Goal: Task Accomplishment & Management: Use online tool/utility

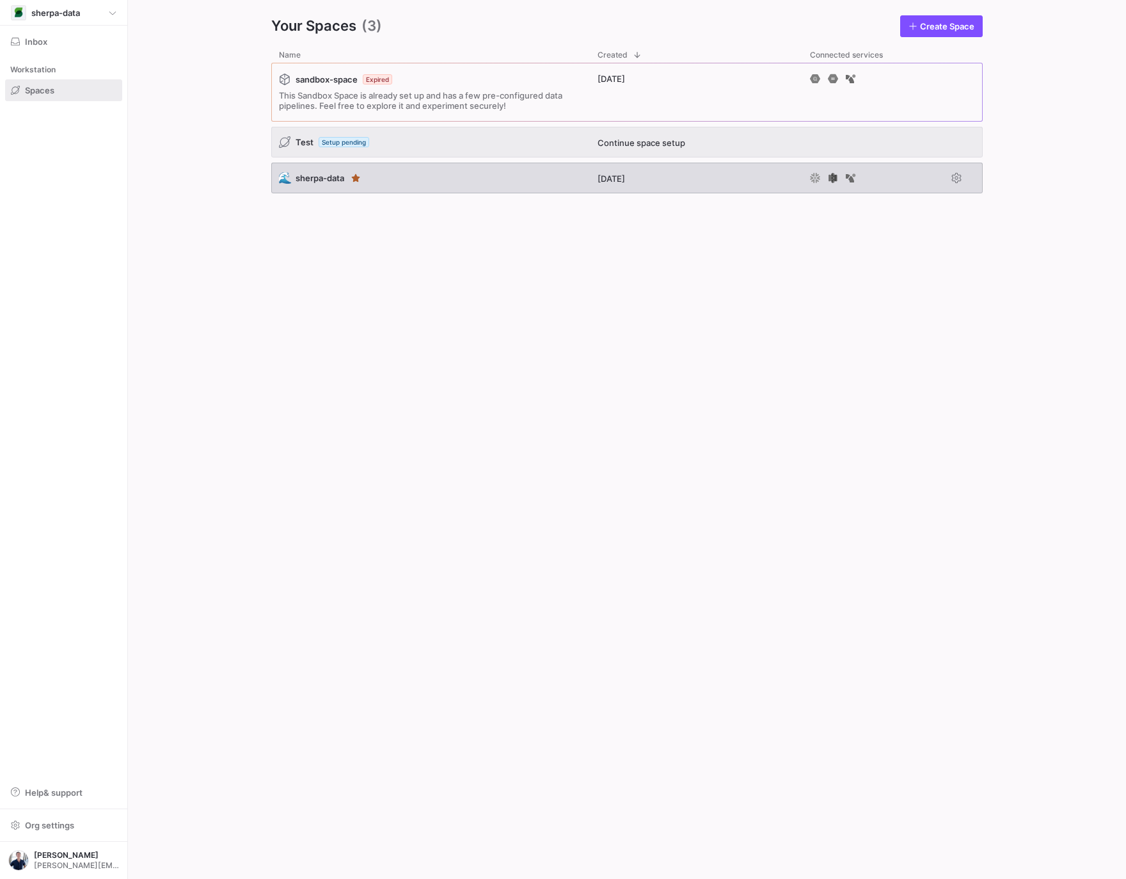
click at [410, 183] on div "🌊 sherpa-data" at bounding box center [430, 178] width 319 height 31
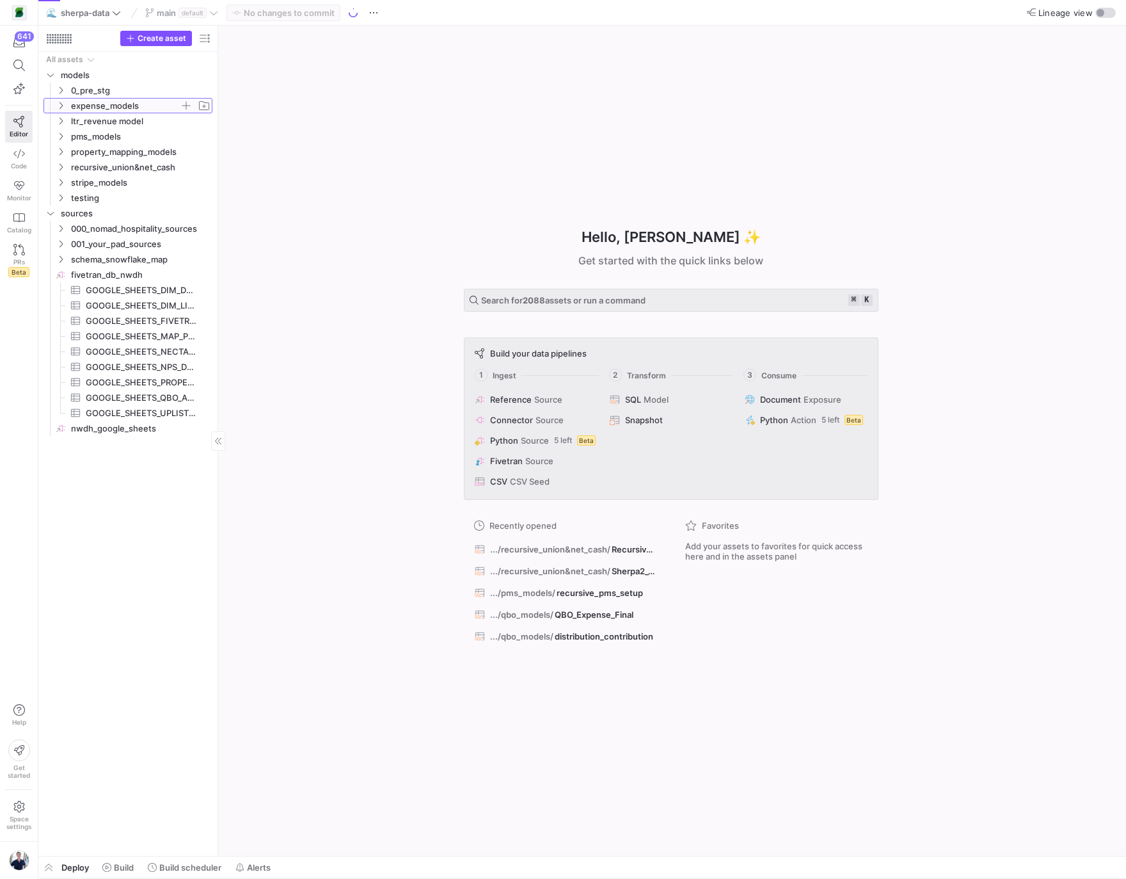
click at [66, 106] on span "expense_models" at bounding box center [132, 106] width 157 height 14
click at [84, 118] on span "qbo_models" at bounding box center [130, 121] width 99 height 15
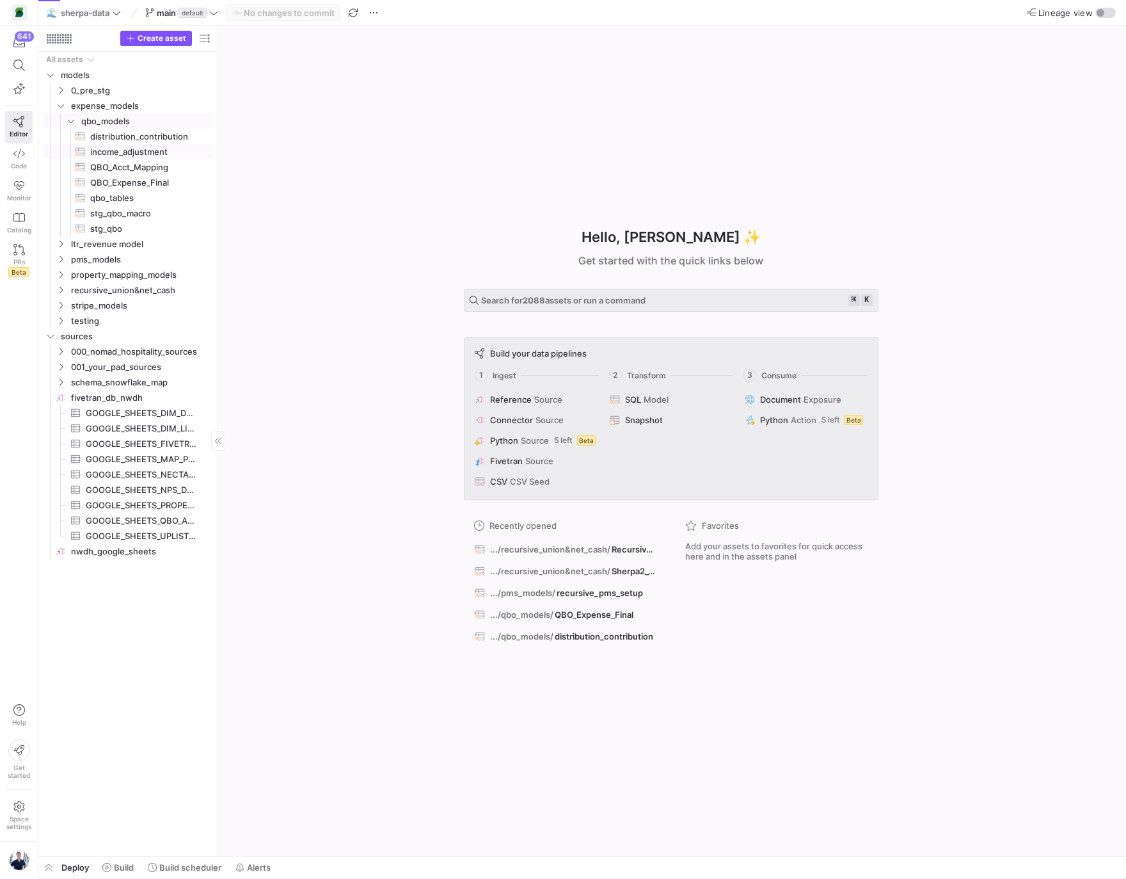
click at [107, 151] on span "income_adjustment​​​​​​​​​​" at bounding box center [144, 152] width 108 height 15
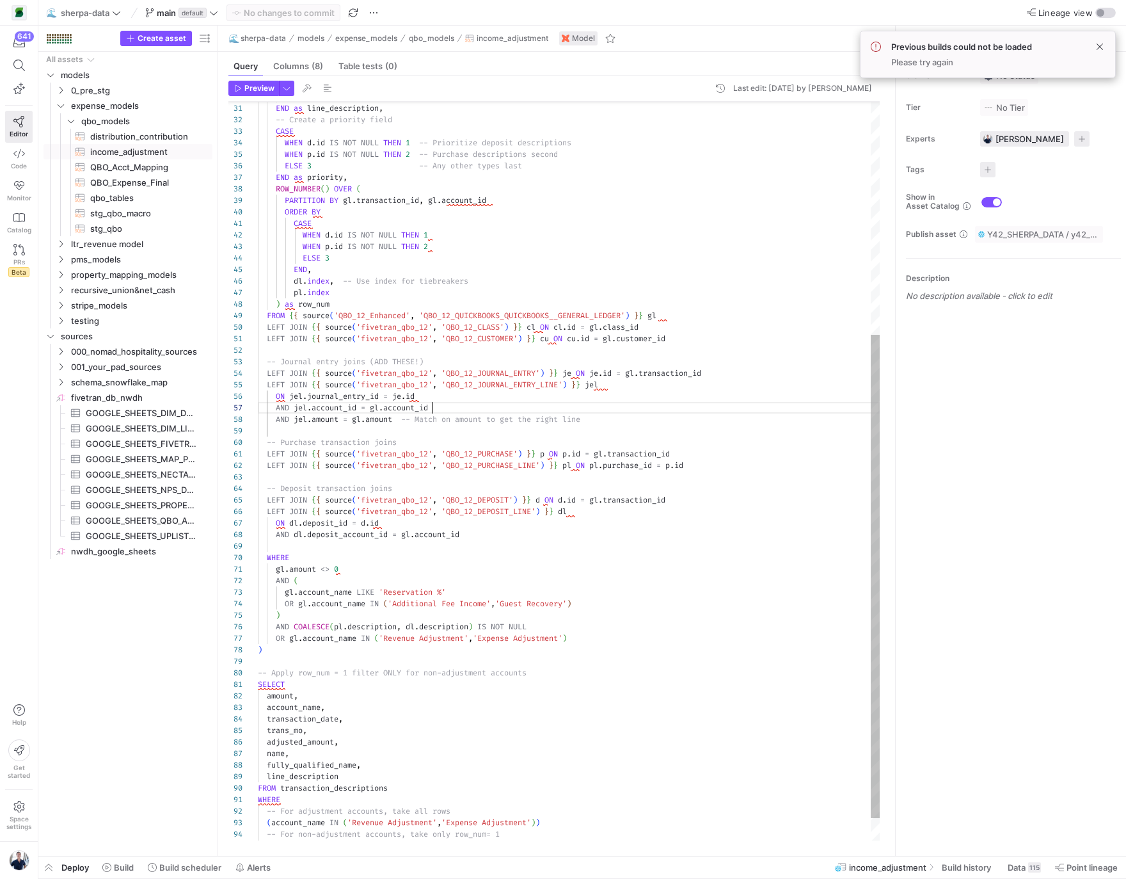
scroll to position [68, 175]
click at [697, 412] on div "ELSE pl . description END as line_description , -- Create a priority field CASE…" at bounding box center [569, 311] width 622 height 1128
click at [694, 401] on div "ELSE pl . description END as line_description , -- Create a priority field CASE…" at bounding box center [569, 311] width 622 height 1128
click at [146, 166] on span "QBO_Acct_Mapping​​​​​​​​​​" at bounding box center [144, 167] width 108 height 15
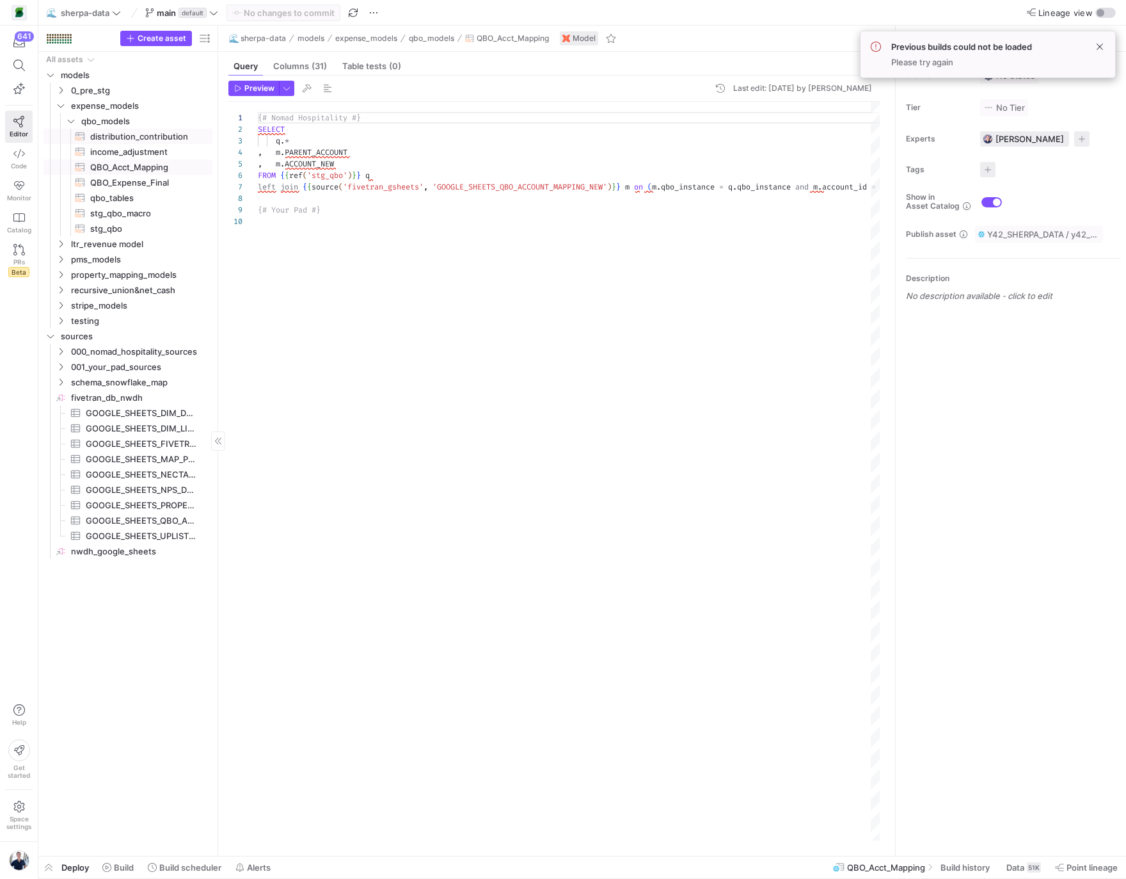
click at [141, 136] on span "distribution_contribution​​​​​​​​​​" at bounding box center [144, 136] width 108 height 15
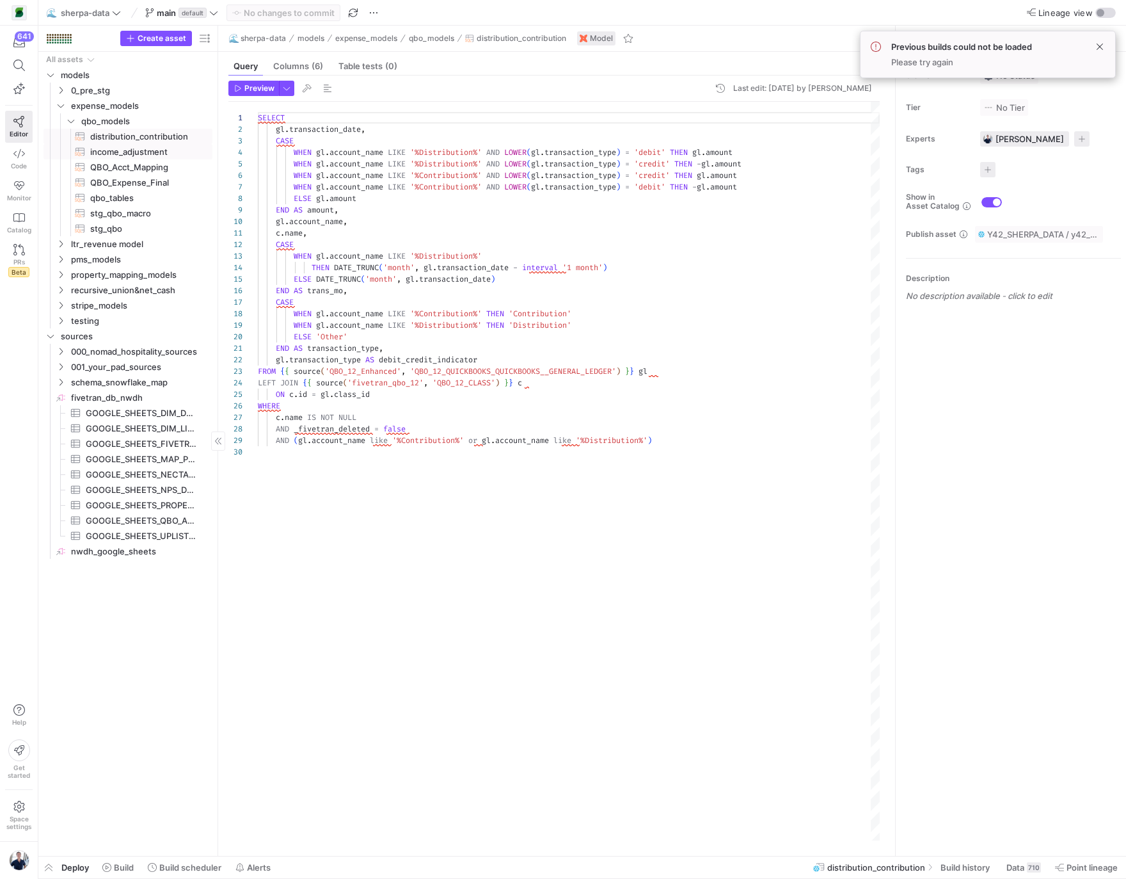
click at [132, 148] on span "income_adjustment​​​​​​​​​​" at bounding box center [144, 152] width 108 height 15
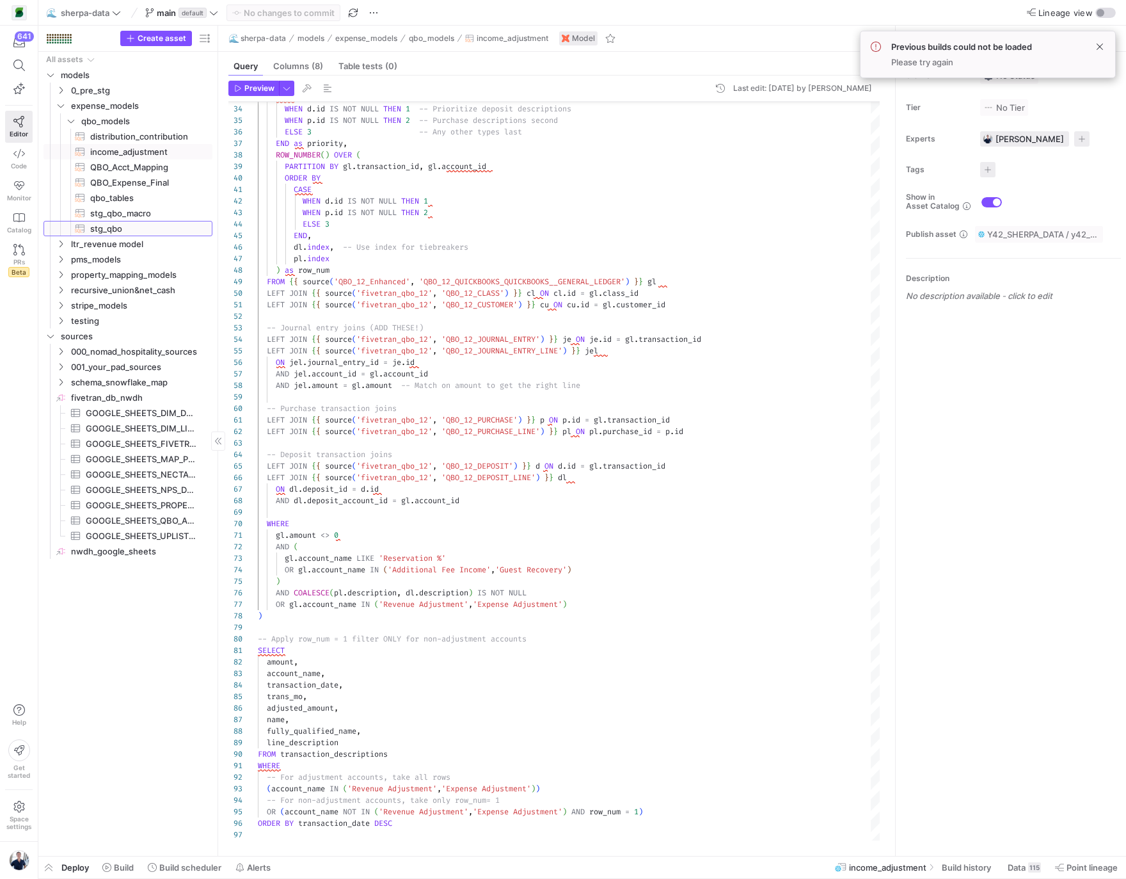
click at [116, 224] on span "stg_qbo​​​​​​​​​​" at bounding box center [144, 228] width 108 height 15
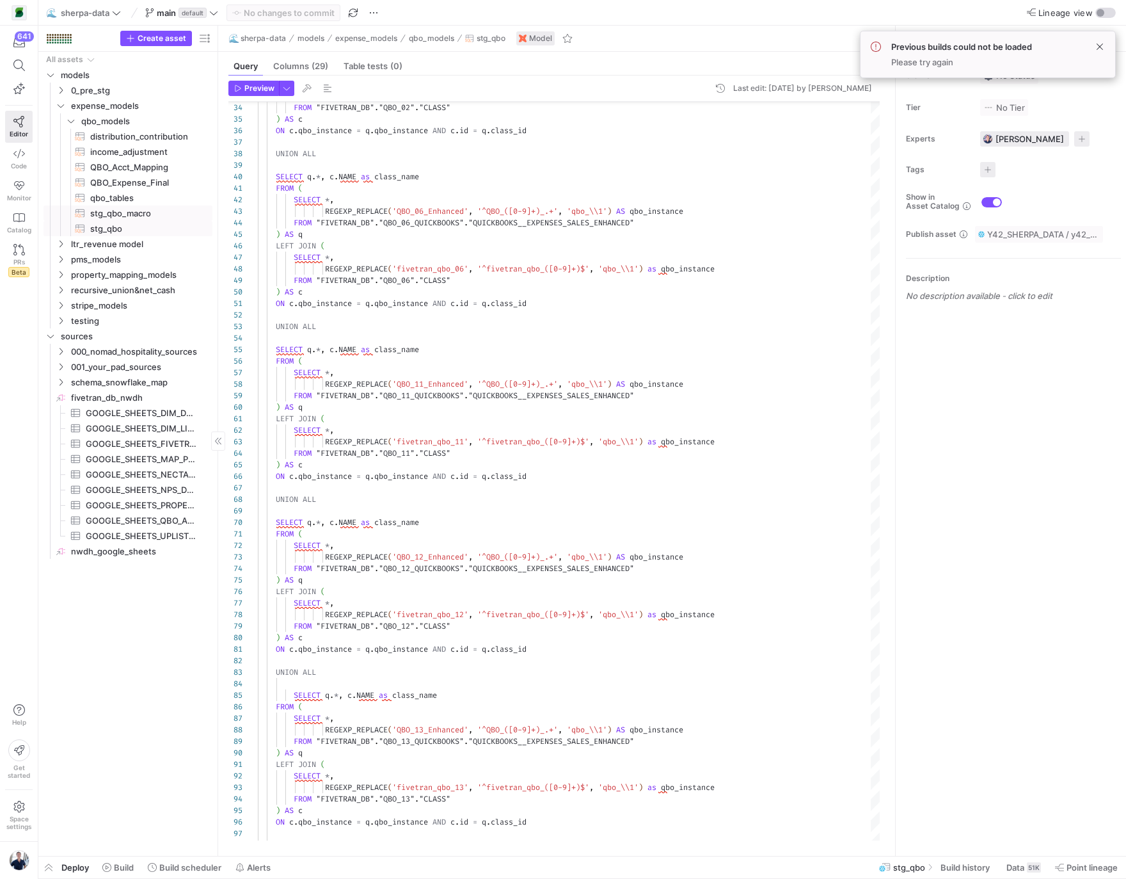
click at [96, 215] on span "stg_qbo_macro​​​​​​​​​​" at bounding box center [144, 213] width 108 height 15
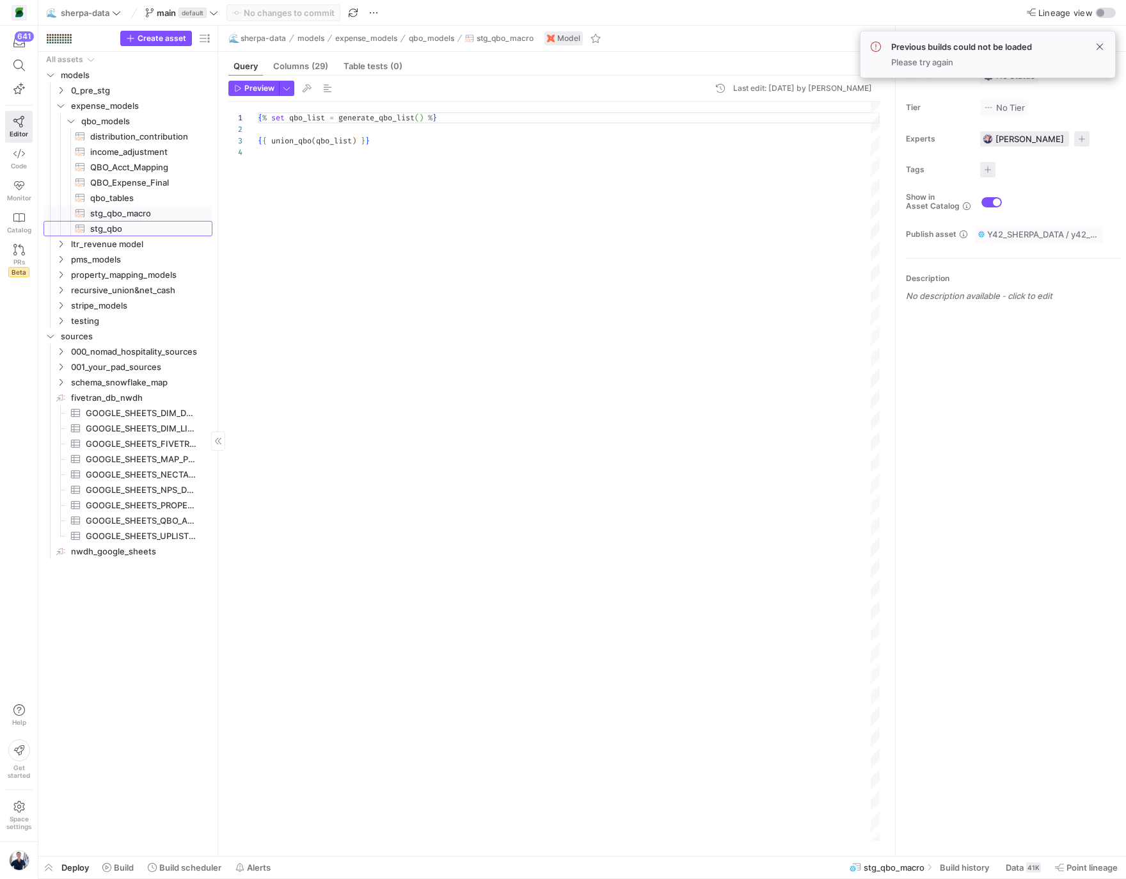
click at [145, 225] on span "stg_qbo​​​​​​​​​​" at bounding box center [144, 228] width 108 height 15
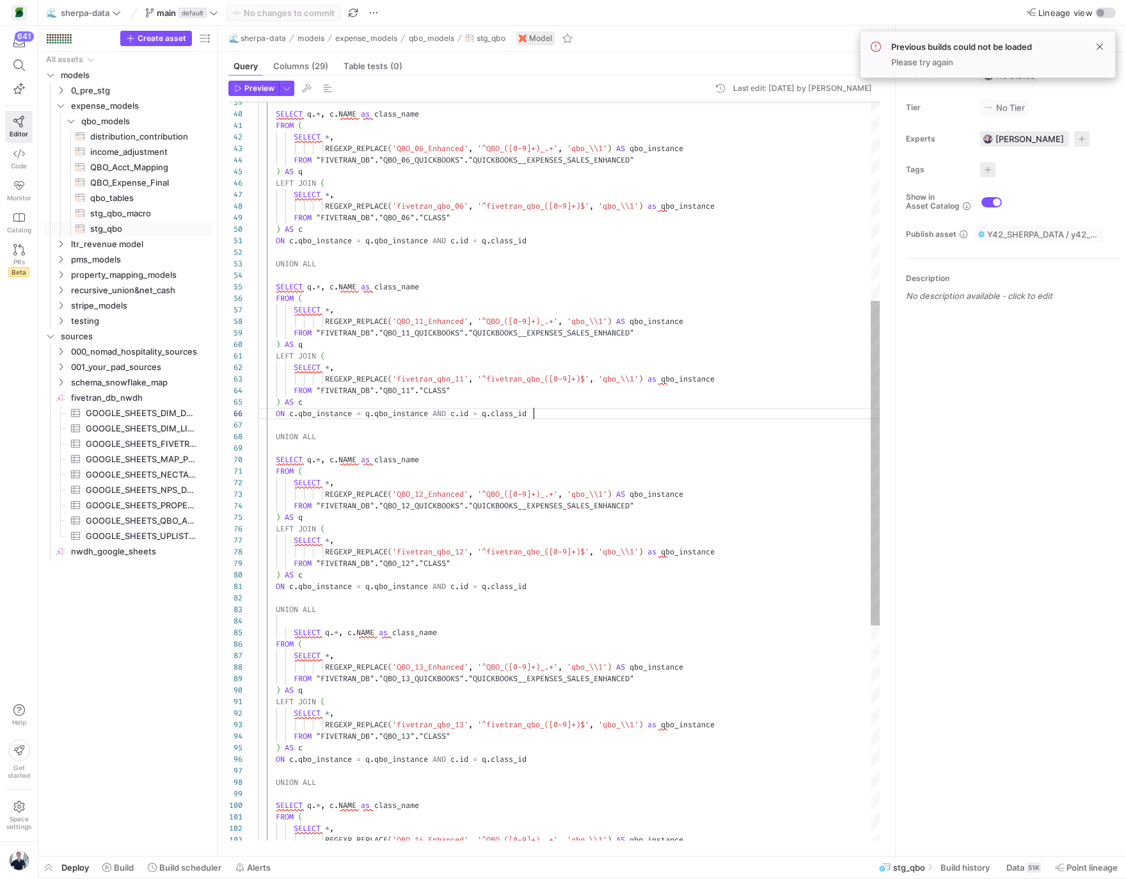
scroll to position [58, 276]
click at [562, 415] on div "SELECT q . * , c . NAME as class_name FROM ( SELECT * , REGEXP_REPLACE ( 'QBO_0…" at bounding box center [569, 489] width 622 height 1681
type textarea "/*SELECT q.* , [DOMAIN_NAME] as class_name FROM {{ ref('pre_stg_qbo_12_enhanced…"
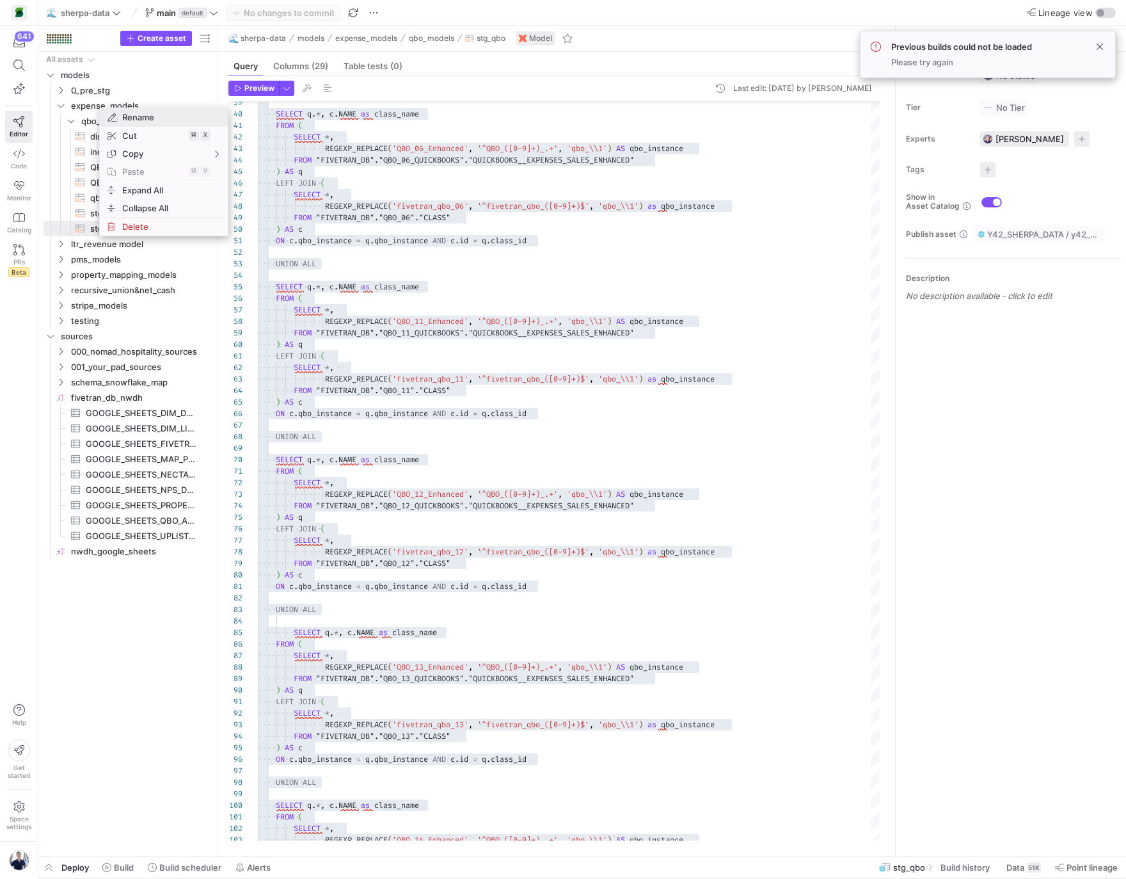
click at [136, 117] on span "Rename" at bounding box center [153, 117] width 72 height 18
click at [102, 102] on input "expense_models" at bounding box center [141, 106] width 140 height 15
type input "accounting_models"
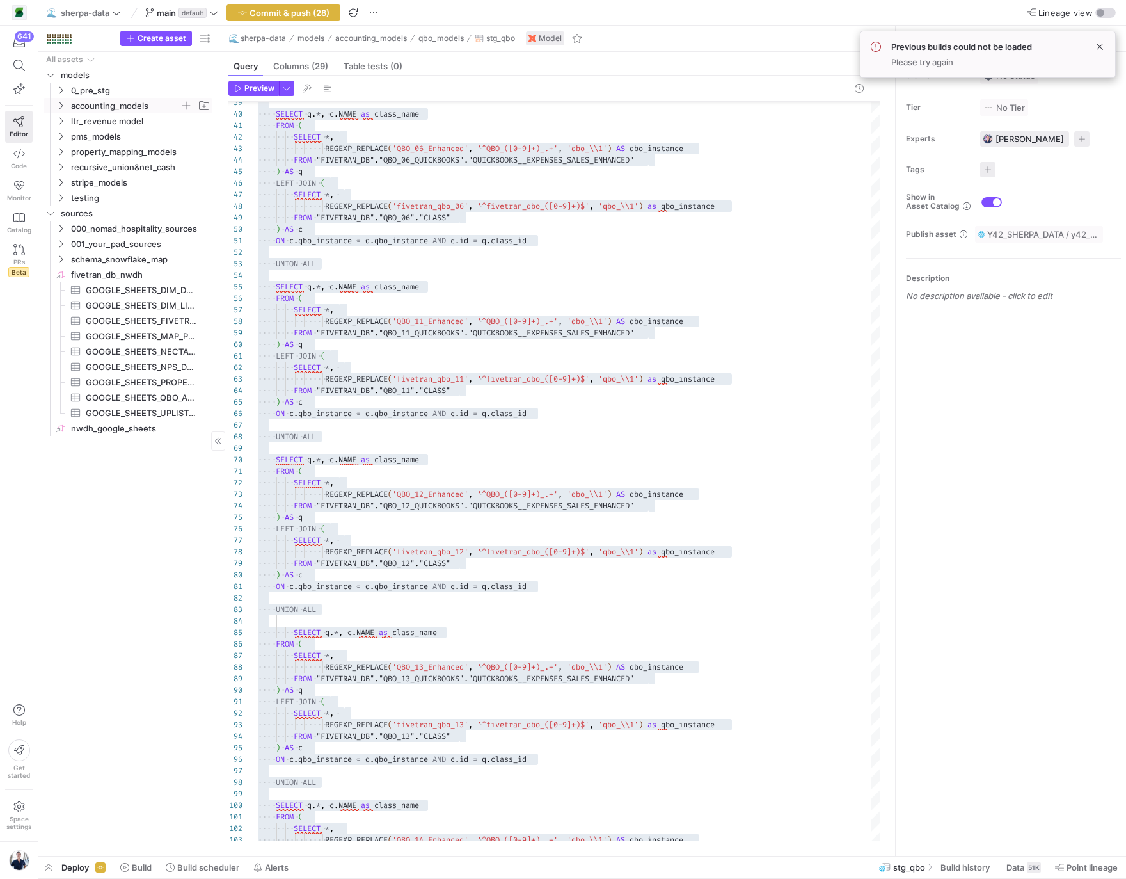
click at [59, 102] on icon "Press SPACE to select this row." at bounding box center [60, 106] width 9 height 8
type textarea "ON c.qbo_instance = q.qbo_instance AND [DOMAIN_NAME] = q.class_id UNION ALL SEL…"
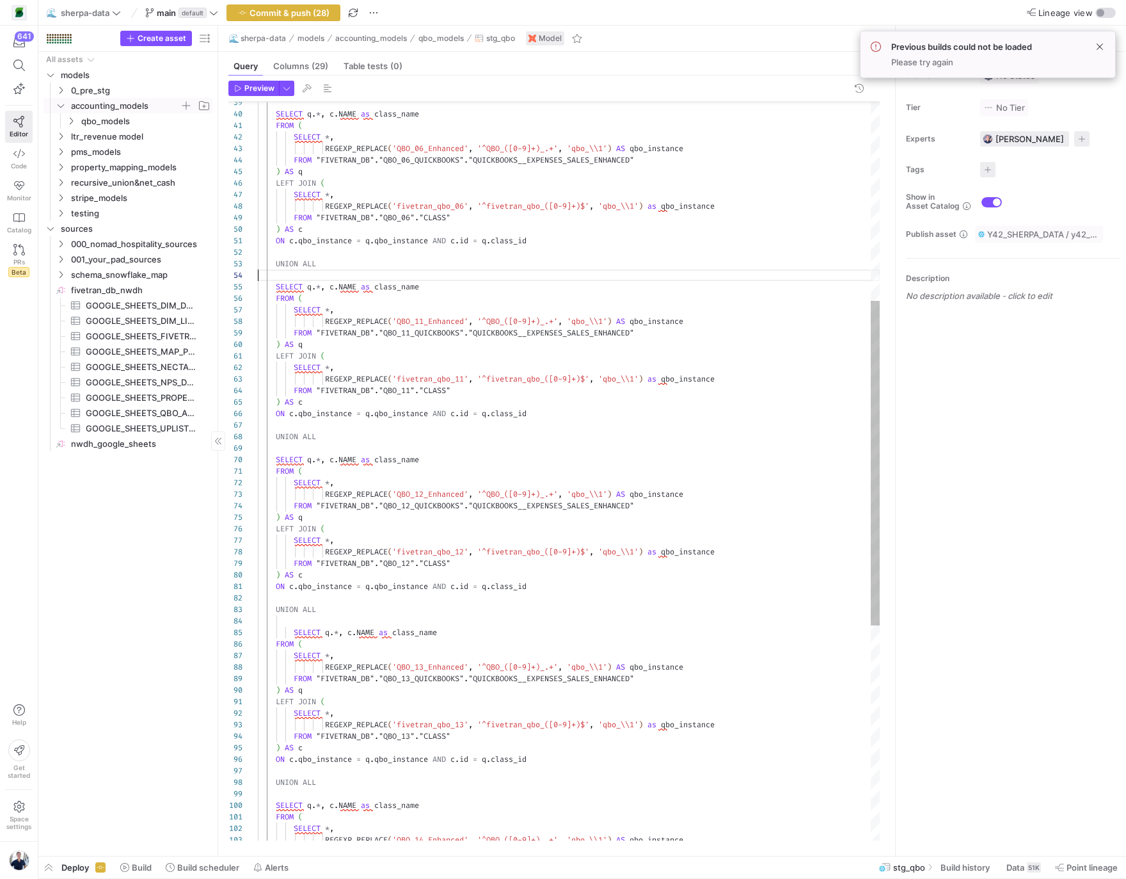
click at [569, 277] on div "SELECT q . * , c . NAME as class_name FROM ( SELECT * , REGEXP_REPLACE ( 'QBO_0…" at bounding box center [569, 489] width 622 height 1681
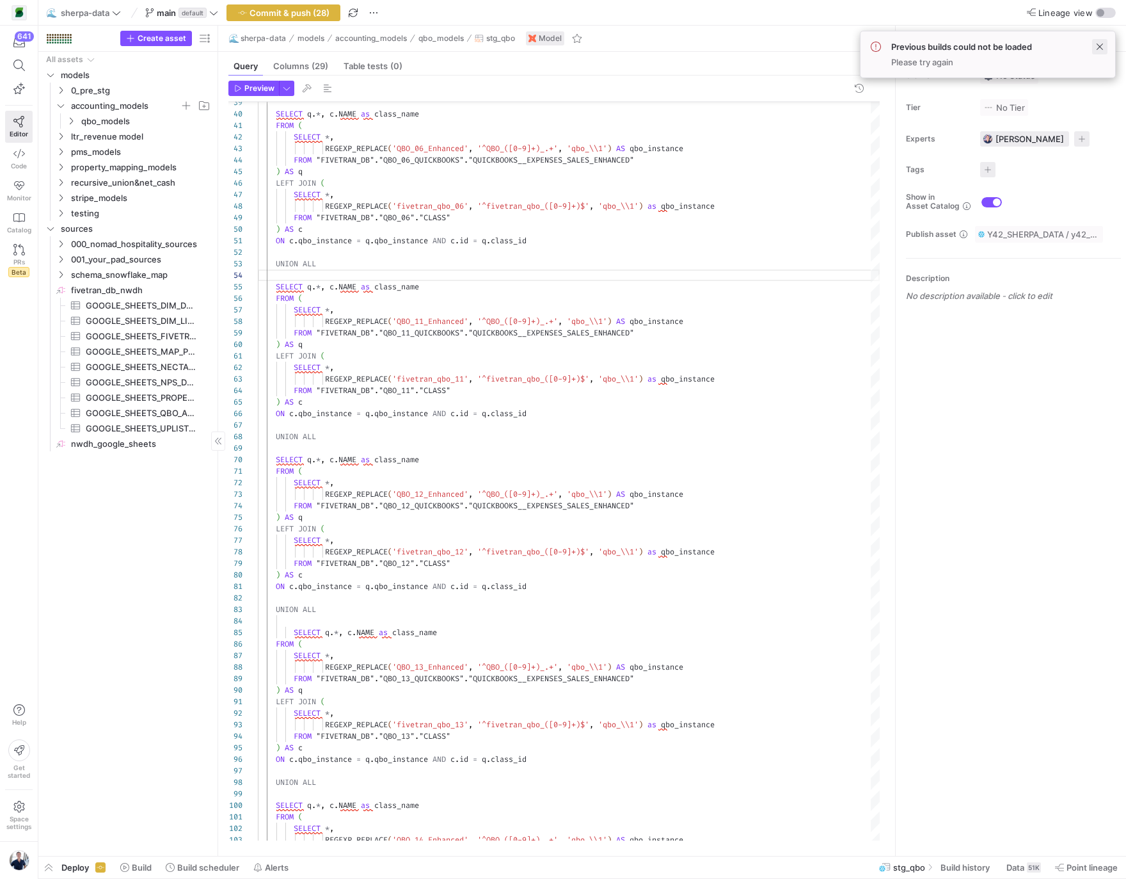
click at [1100, 44] on span at bounding box center [1100, 46] width 15 height 15
click at [750, 63] on div "Query Columns (29) Table tests (0)" at bounding box center [554, 66] width 652 height 19
click at [70, 121] on icon "Press SPACE to select this row." at bounding box center [71, 121] width 9 height 8
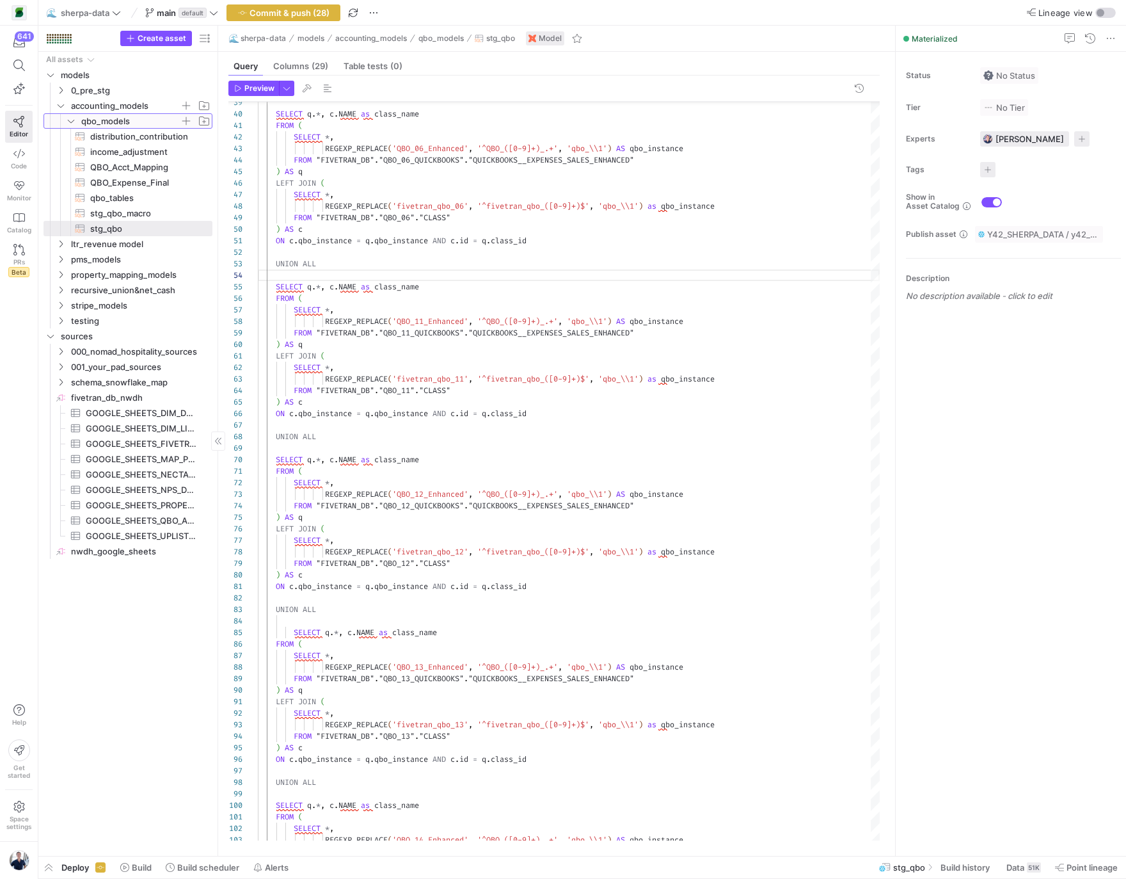
click at [71, 123] on icon at bounding box center [71, 121] width 9 height 8
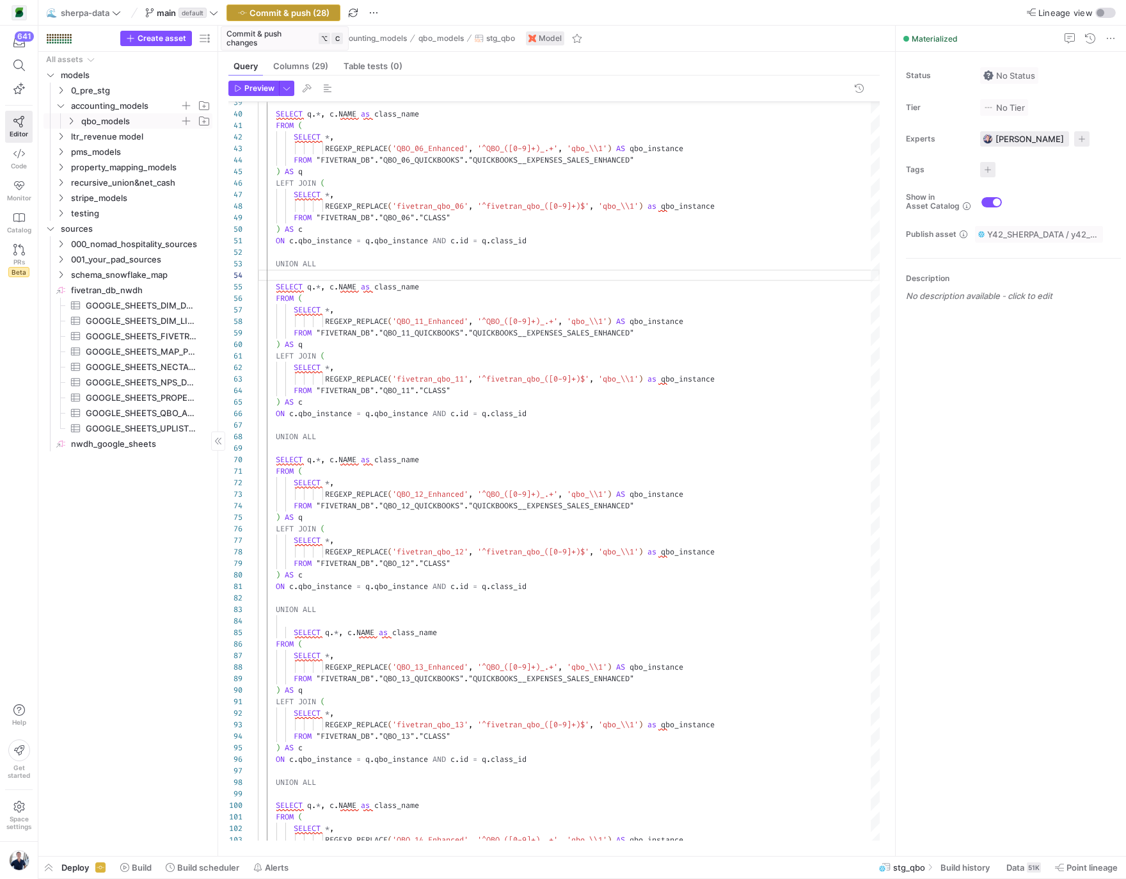
click at [265, 17] on span "Commit & push (28)" at bounding box center [290, 13] width 80 height 10
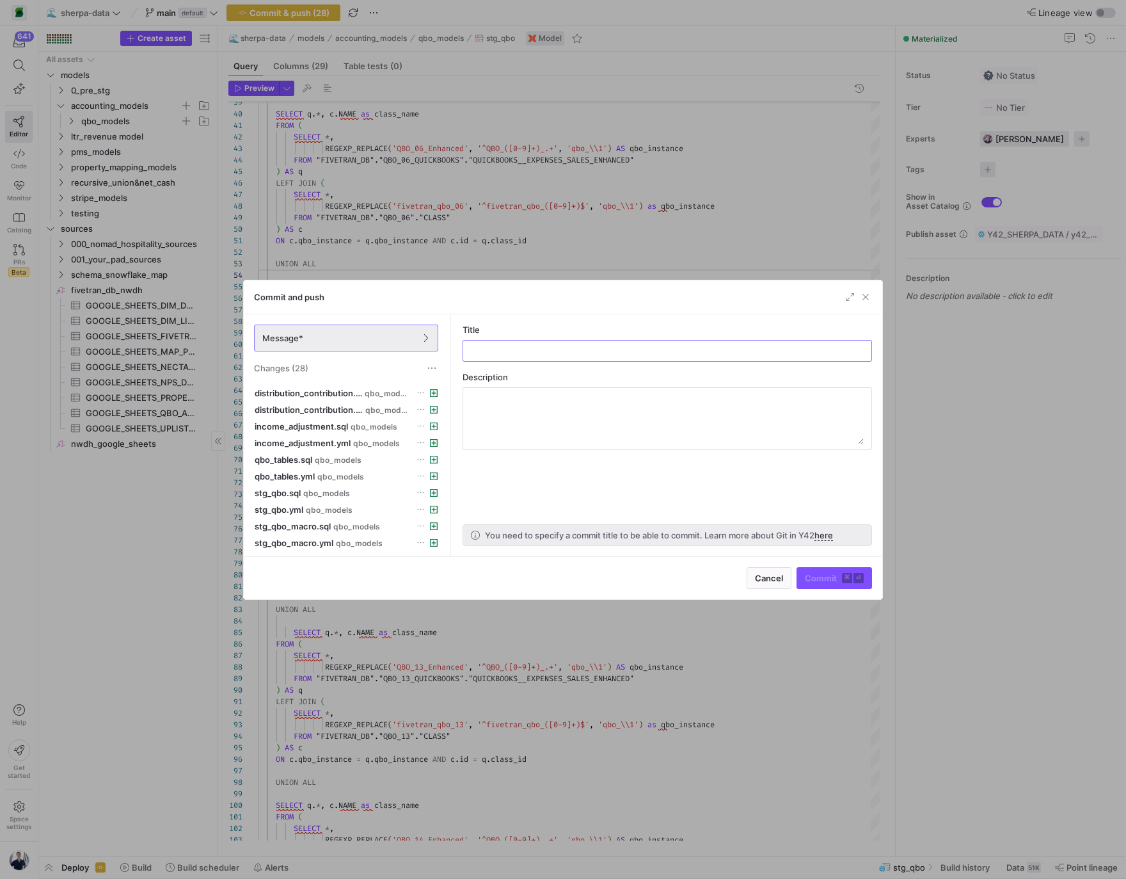
scroll to position [0, 0]
click at [522, 349] on input "text" at bounding box center [668, 351] width 388 height 10
type input "folder name update"
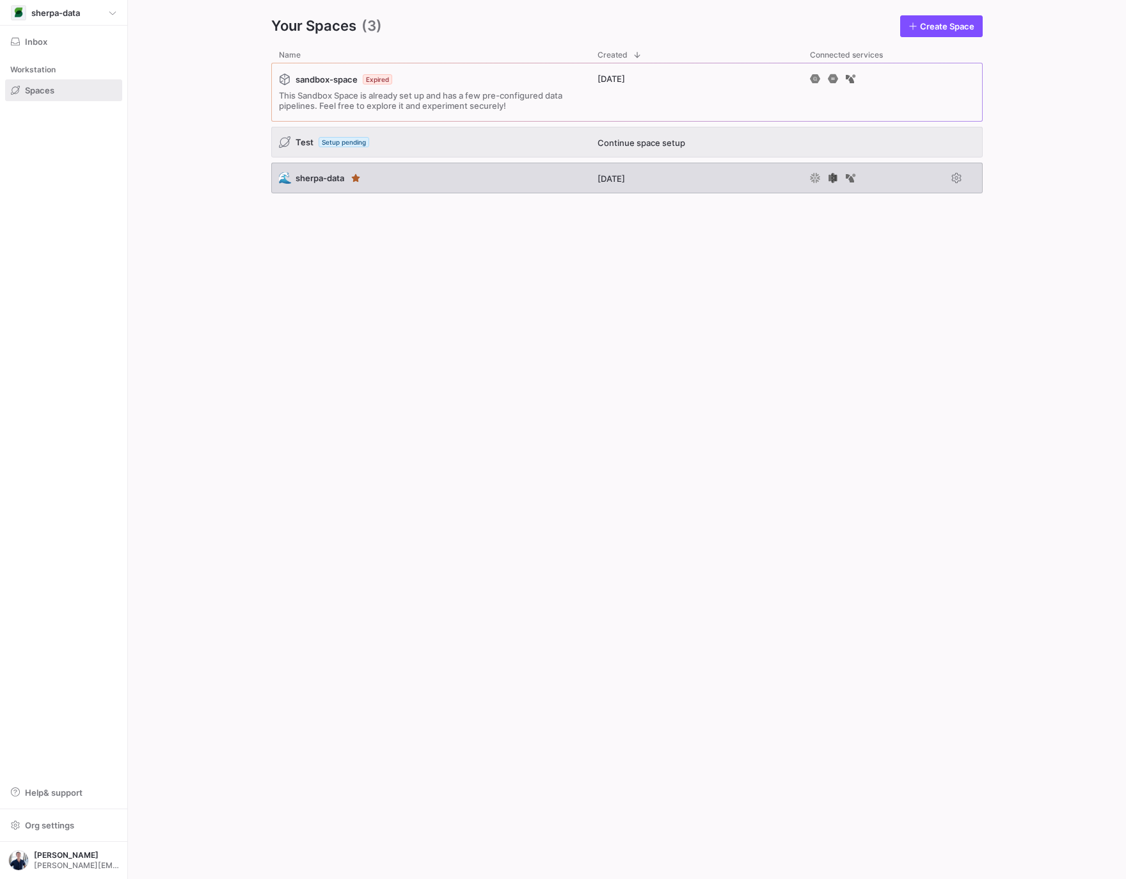
click at [381, 171] on div "🌊 sherpa-data" at bounding box center [430, 178] width 319 height 31
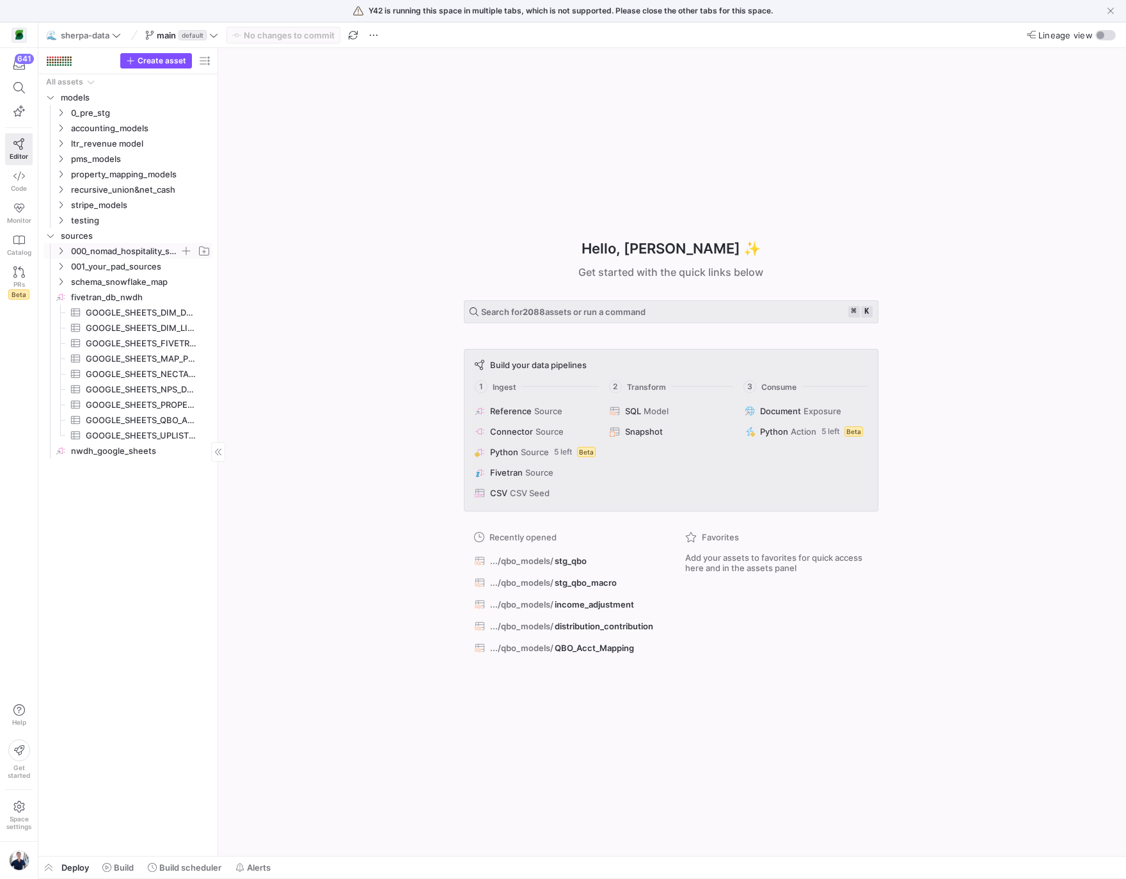
click at [61, 249] on icon "Press SPACE to select this row." at bounding box center [60, 251] width 9 height 8
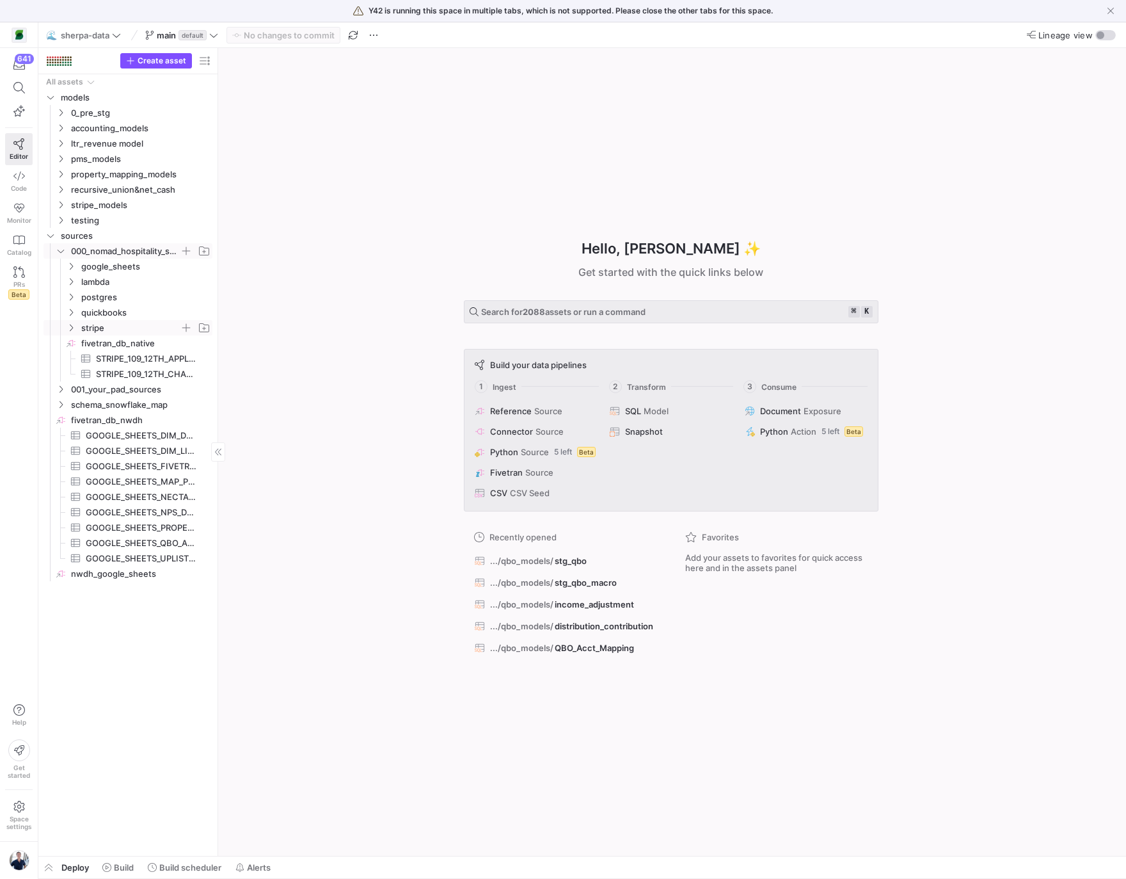
click at [68, 327] on icon "Press SPACE to select this row." at bounding box center [71, 328] width 9 height 8
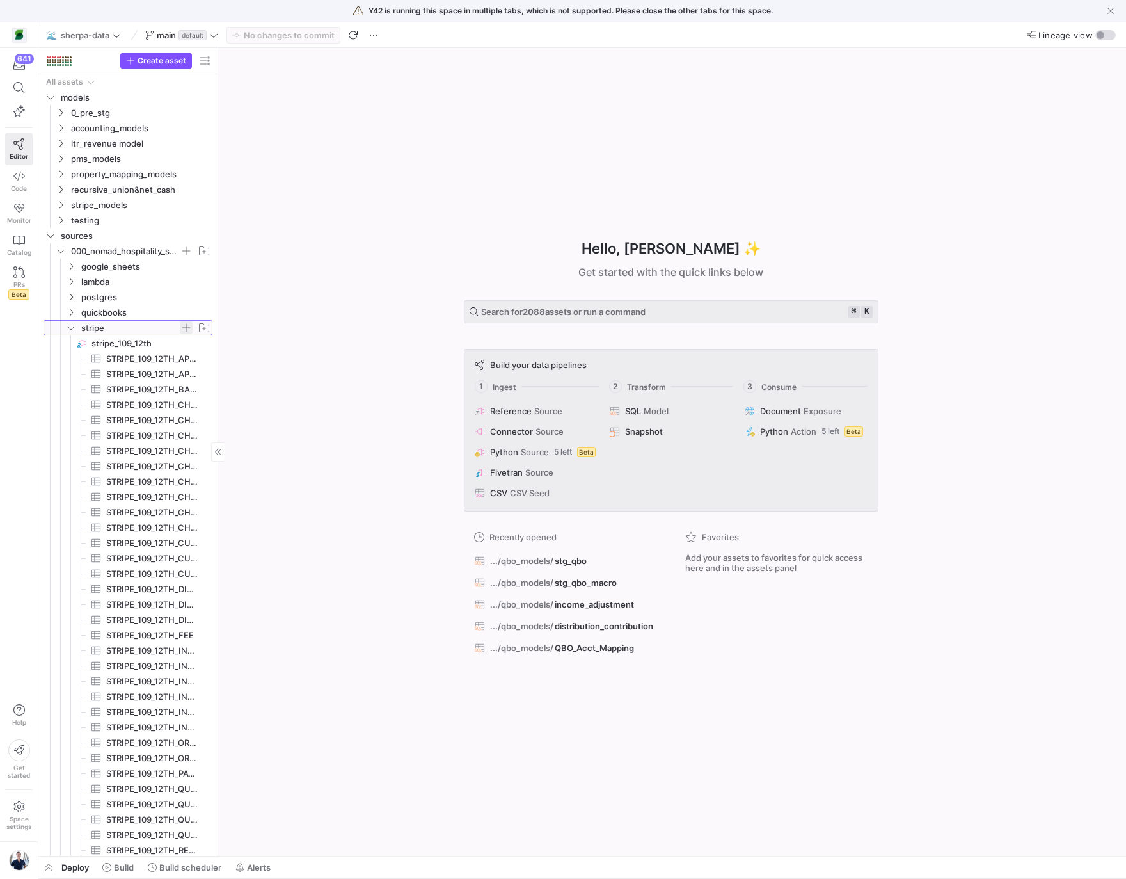
click at [183, 328] on span "button" at bounding box center [186, 327] width 13 height 13
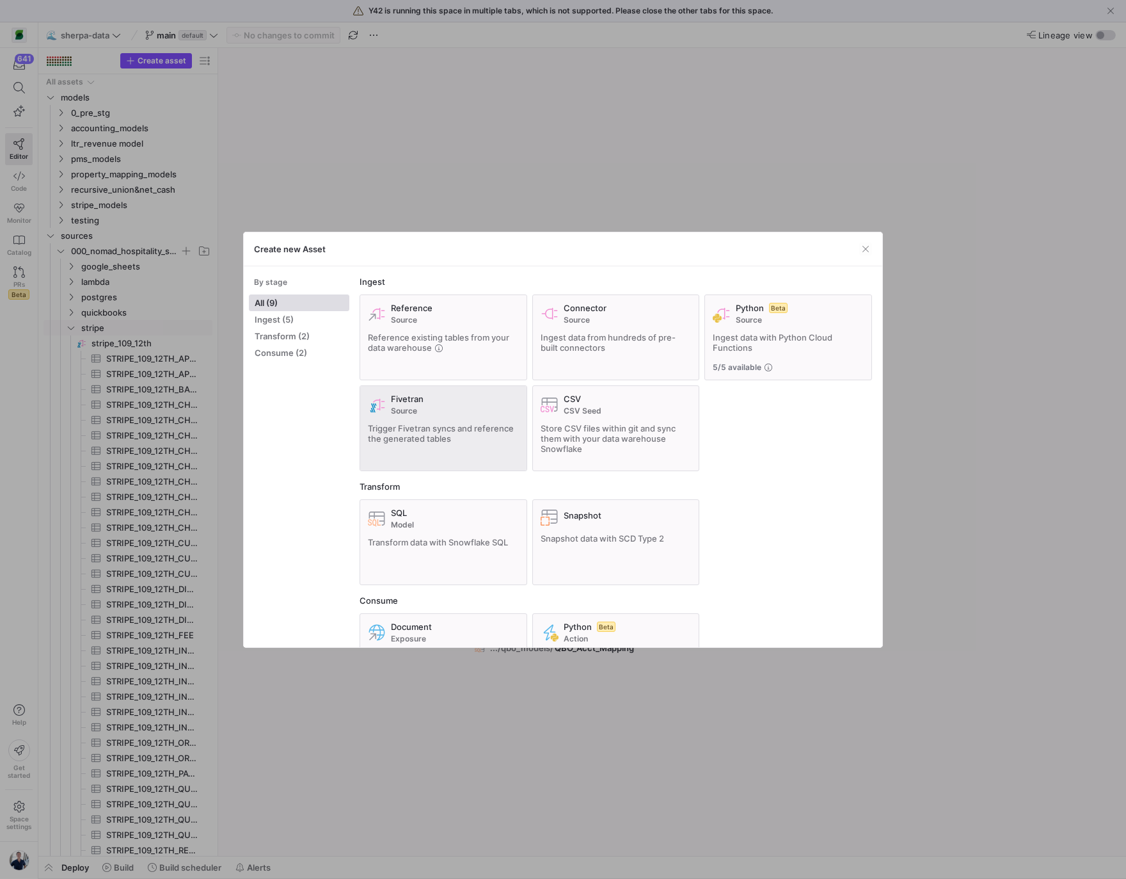
click at [433, 437] on span "Trigger Fivetran syncs and reference the generated tables" at bounding box center [441, 433] width 146 height 20
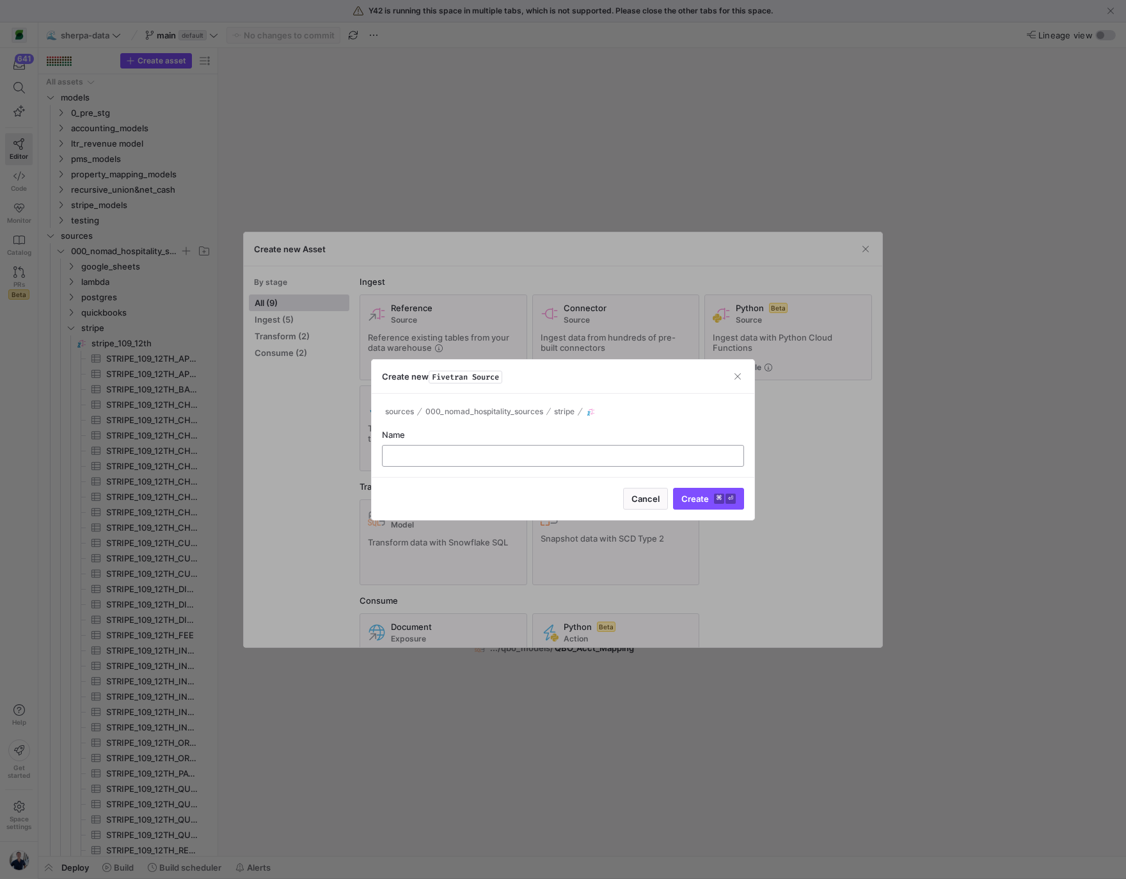
click at [495, 455] on input "text" at bounding box center [563, 456] width 340 height 10
type input "stripe_517_oak"
click at [698, 501] on span "Create ⌘ ⏎" at bounding box center [709, 498] width 54 height 10
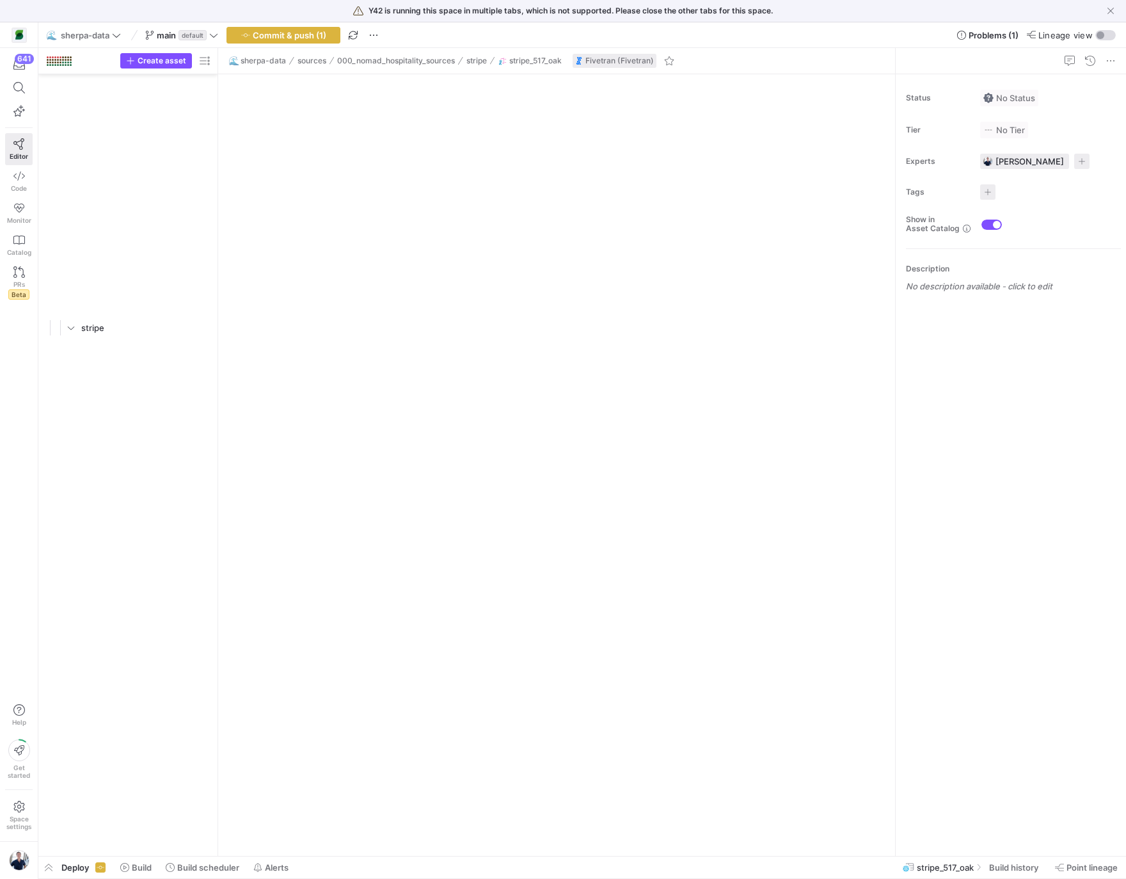
scroll to position [17083, 0]
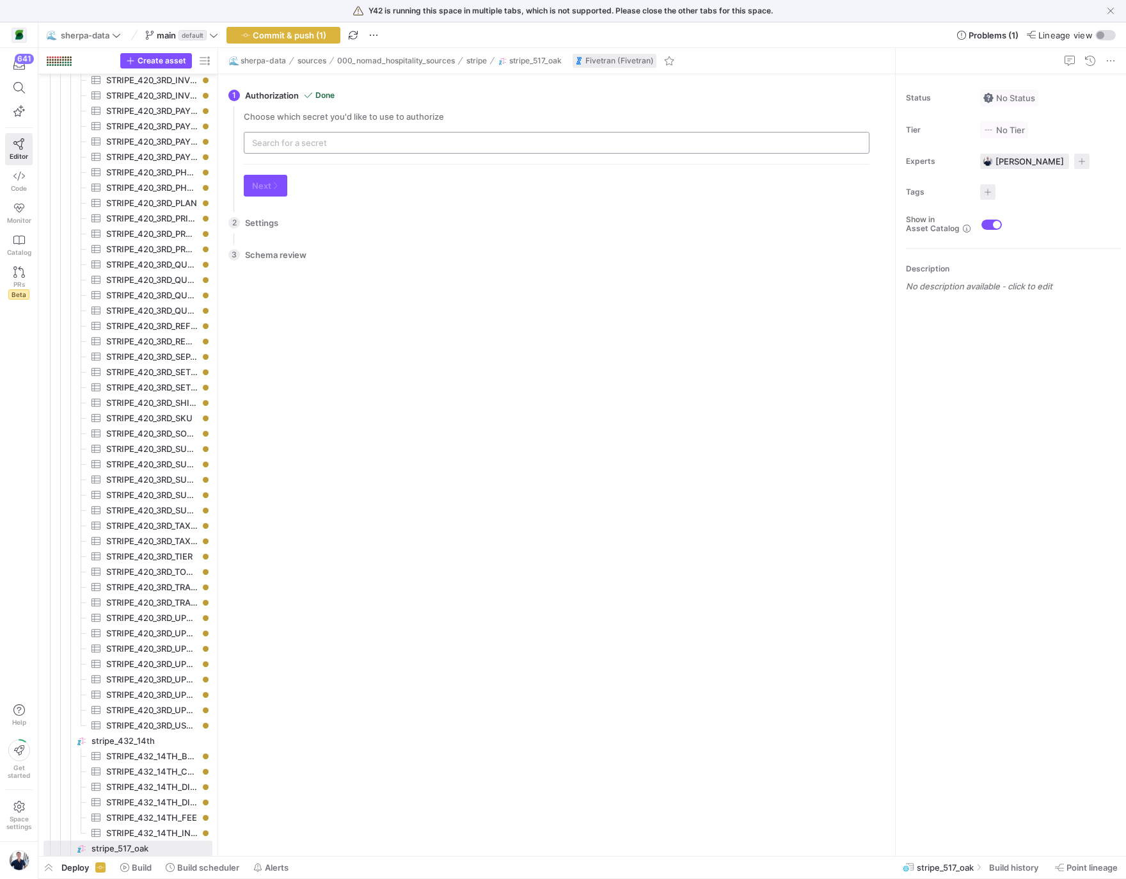
click at [294, 148] on div at bounding box center [556, 142] width 609 height 20
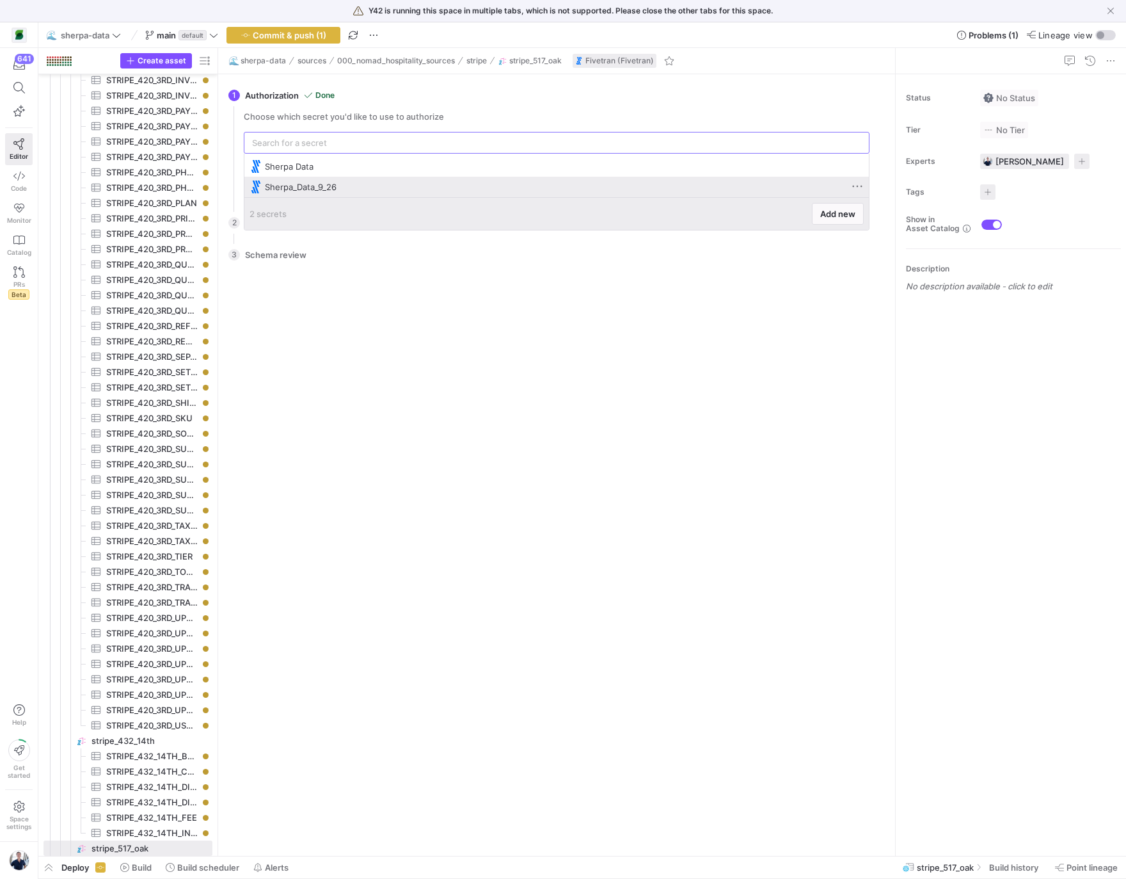
click at [295, 182] on div "Sherpa_Data_9_26" at bounding box center [558, 187] width 587 height 10
type input "Sherpa_Data_9_26"
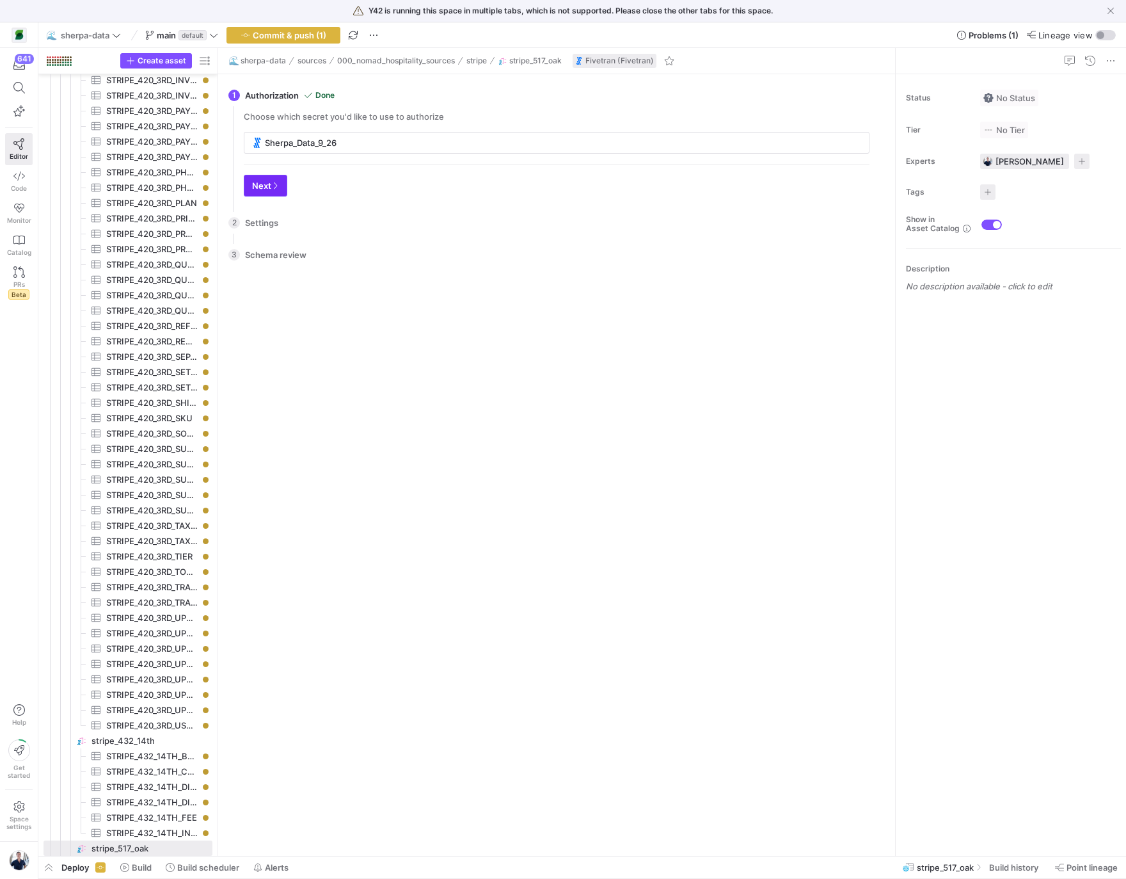
click at [284, 187] on span "button" at bounding box center [265, 185] width 42 height 20
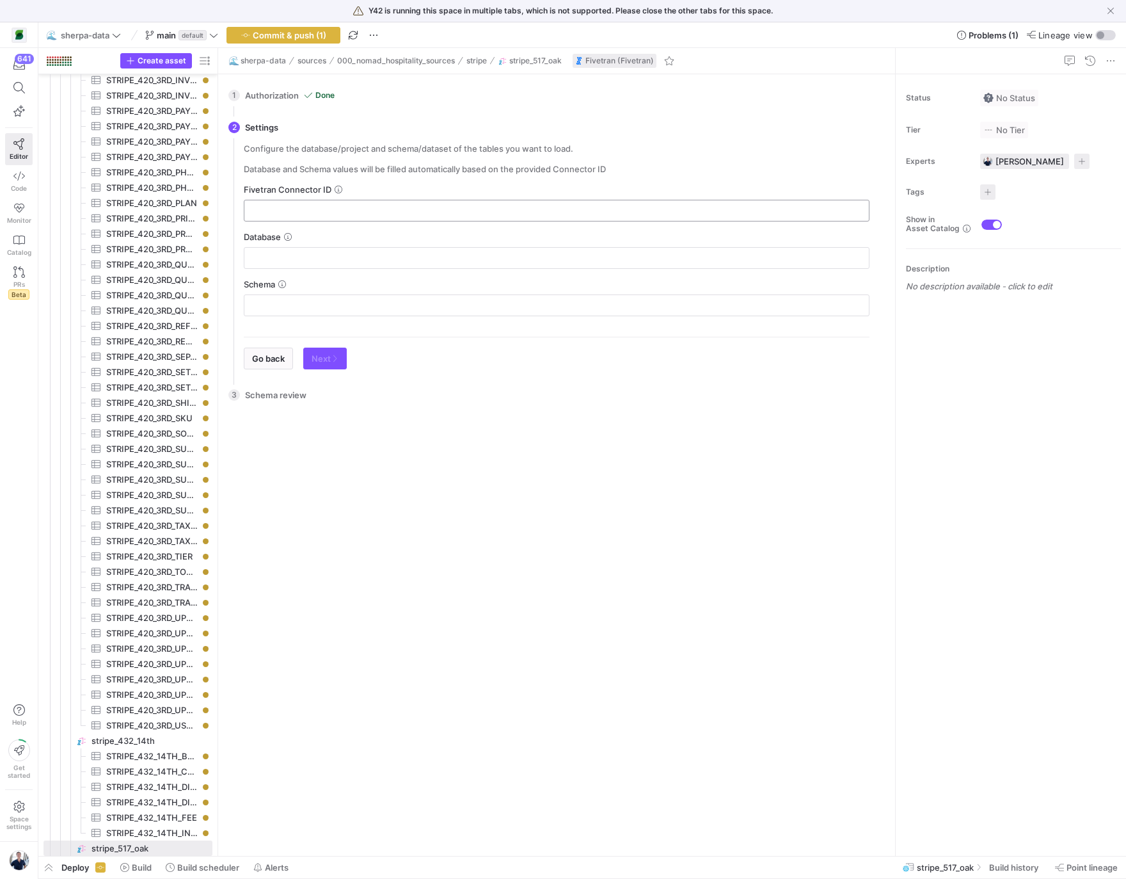
click at [296, 207] on input "text" at bounding box center [557, 210] width 604 height 10
paste input "immaterial_contrast"
type input "immaterial_contrast"
type input "FIVETRAN_DB"
type input "STRIPE_517_OAK"
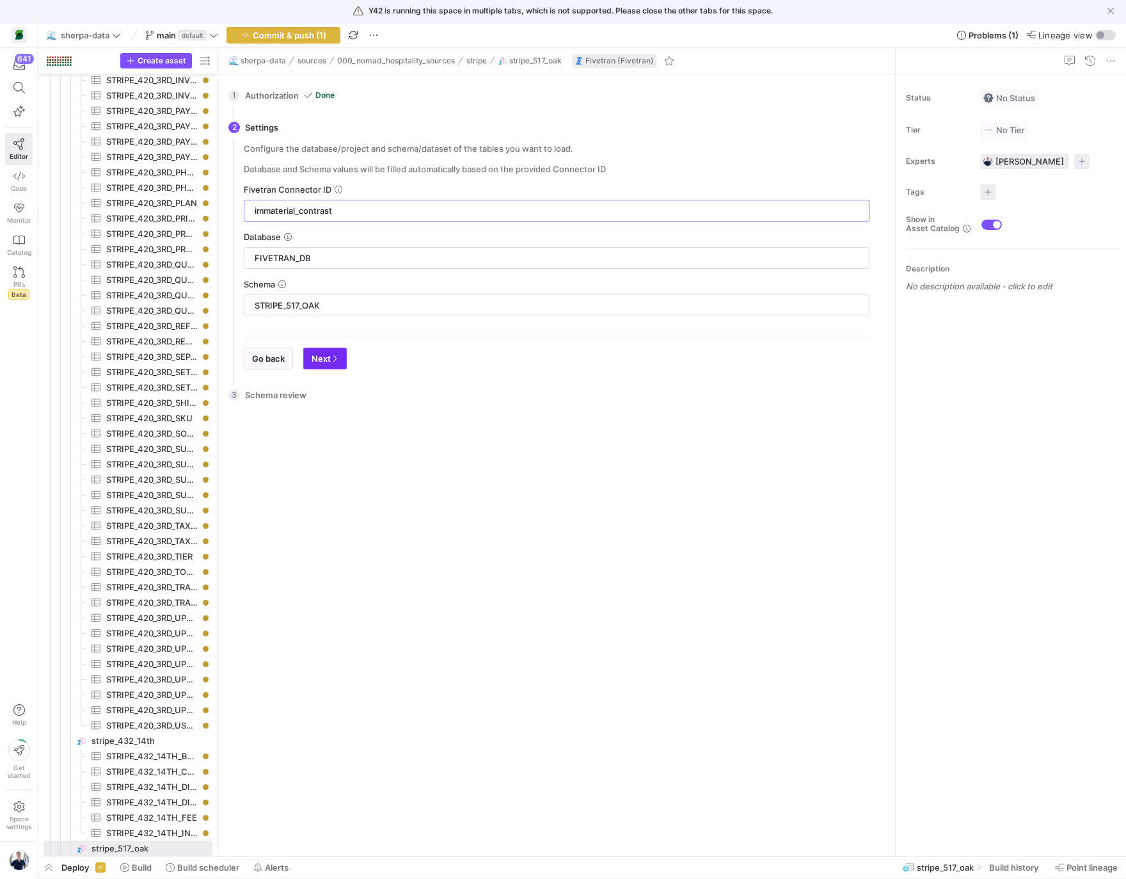
type input "immaterial_contrast"
click at [323, 357] on span "Next" at bounding box center [325, 358] width 27 height 10
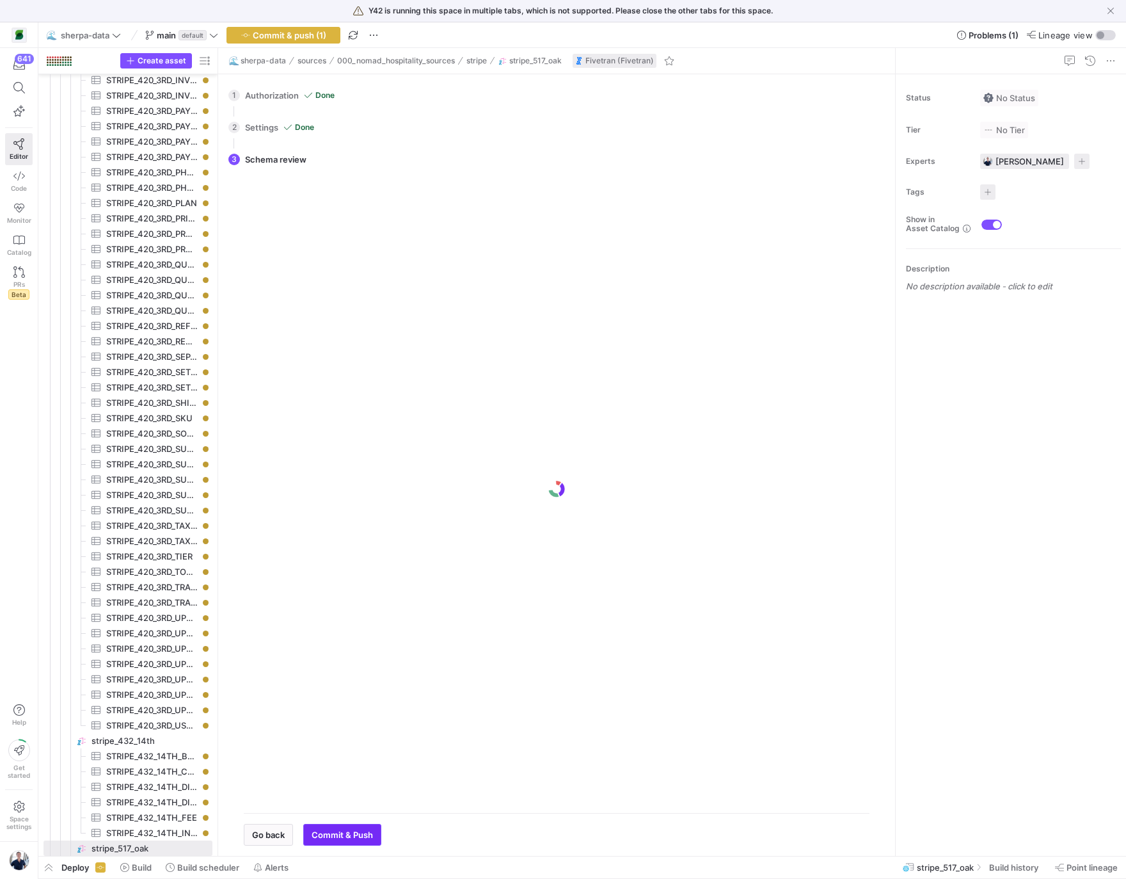
click at [348, 830] on span "Commit & Push" at bounding box center [342, 834] width 61 height 10
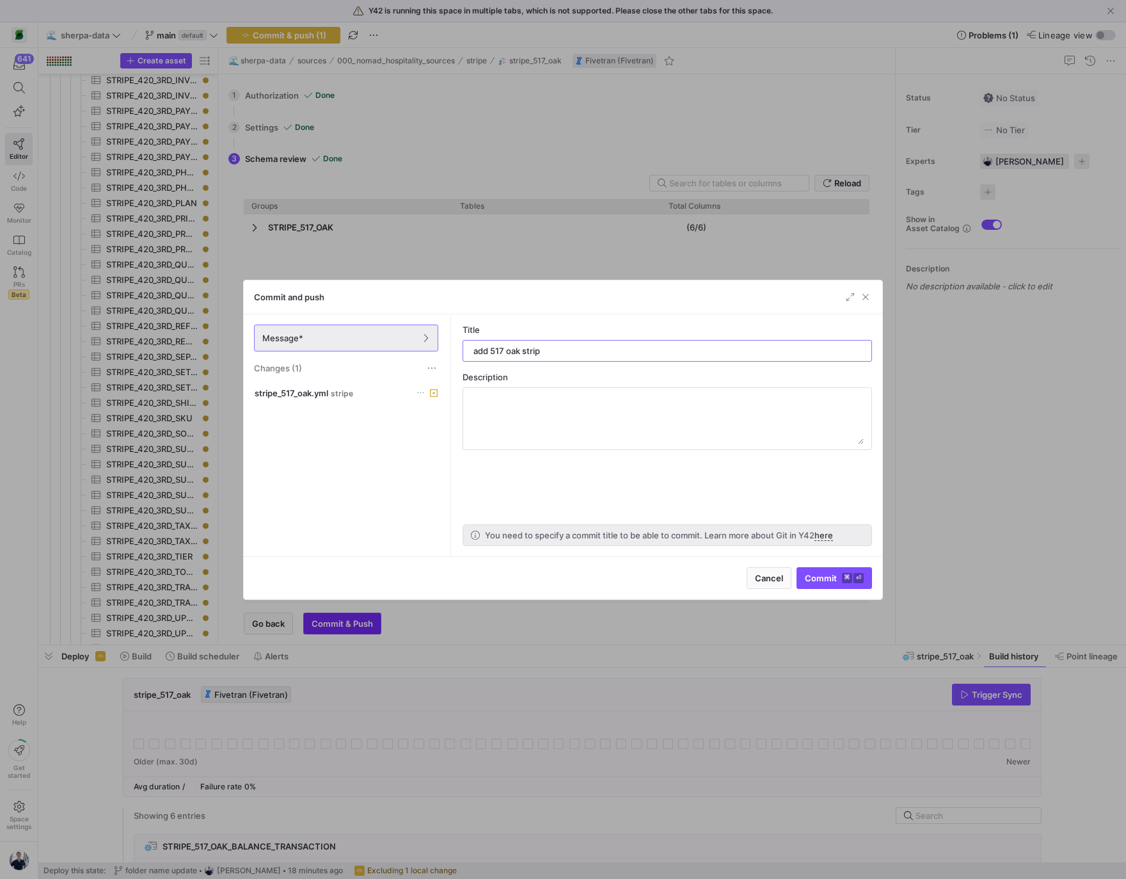
type input "add 517 oak stripe"
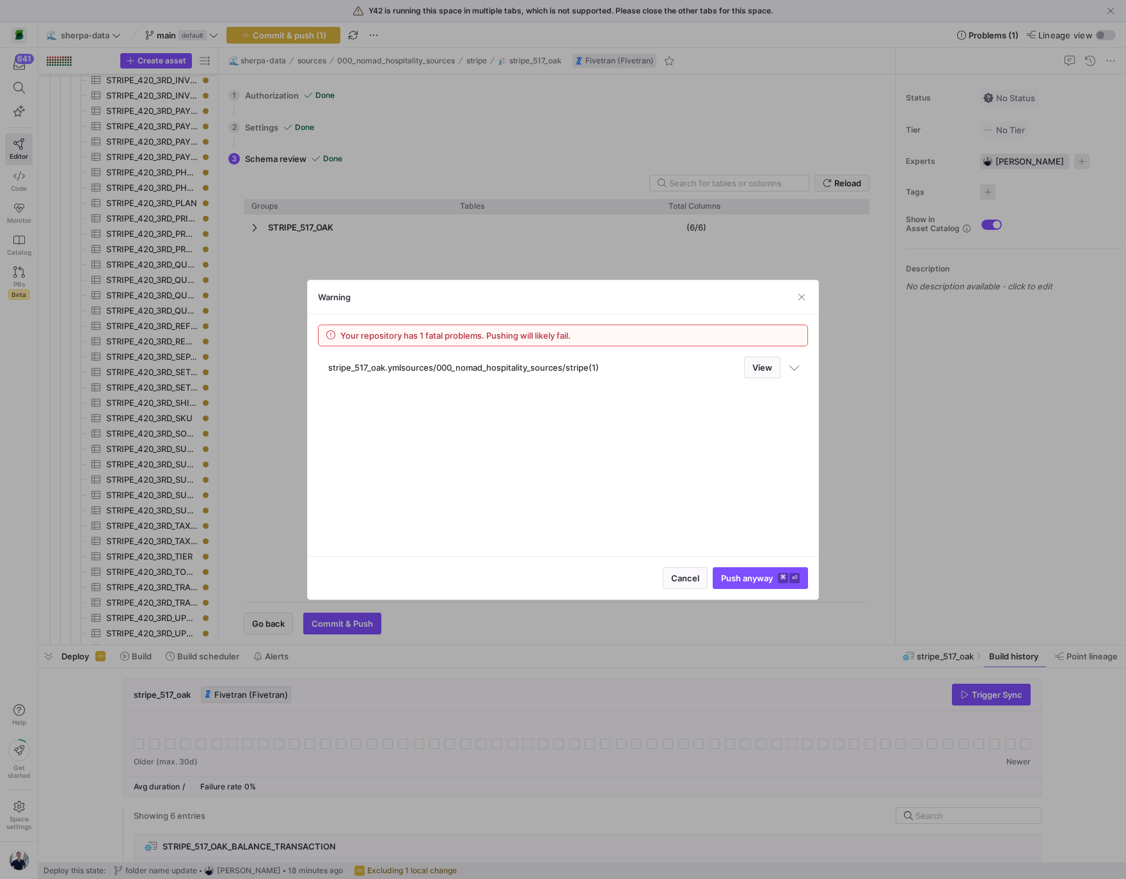
click at [796, 371] on span at bounding box center [794, 366] width 7 height 10
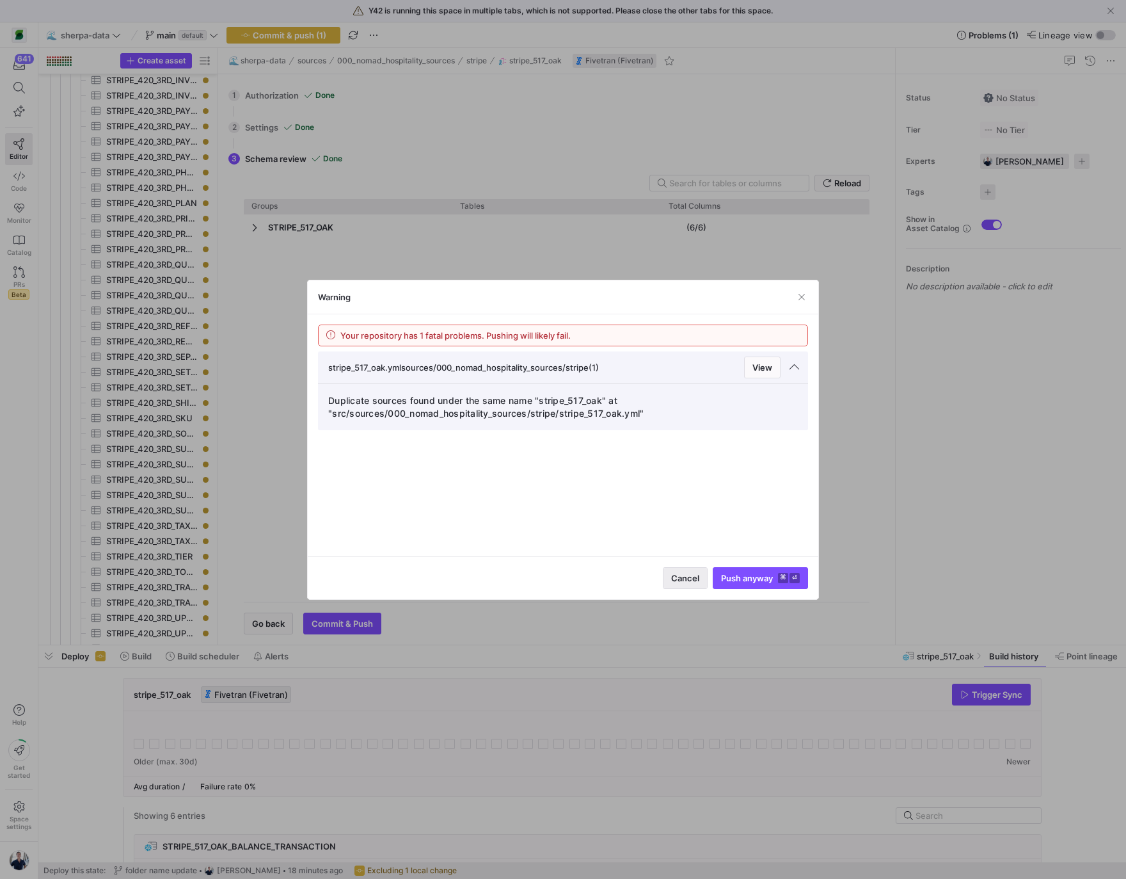
click at [666, 572] on span "button" at bounding box center [686, 578] width 44 height 20
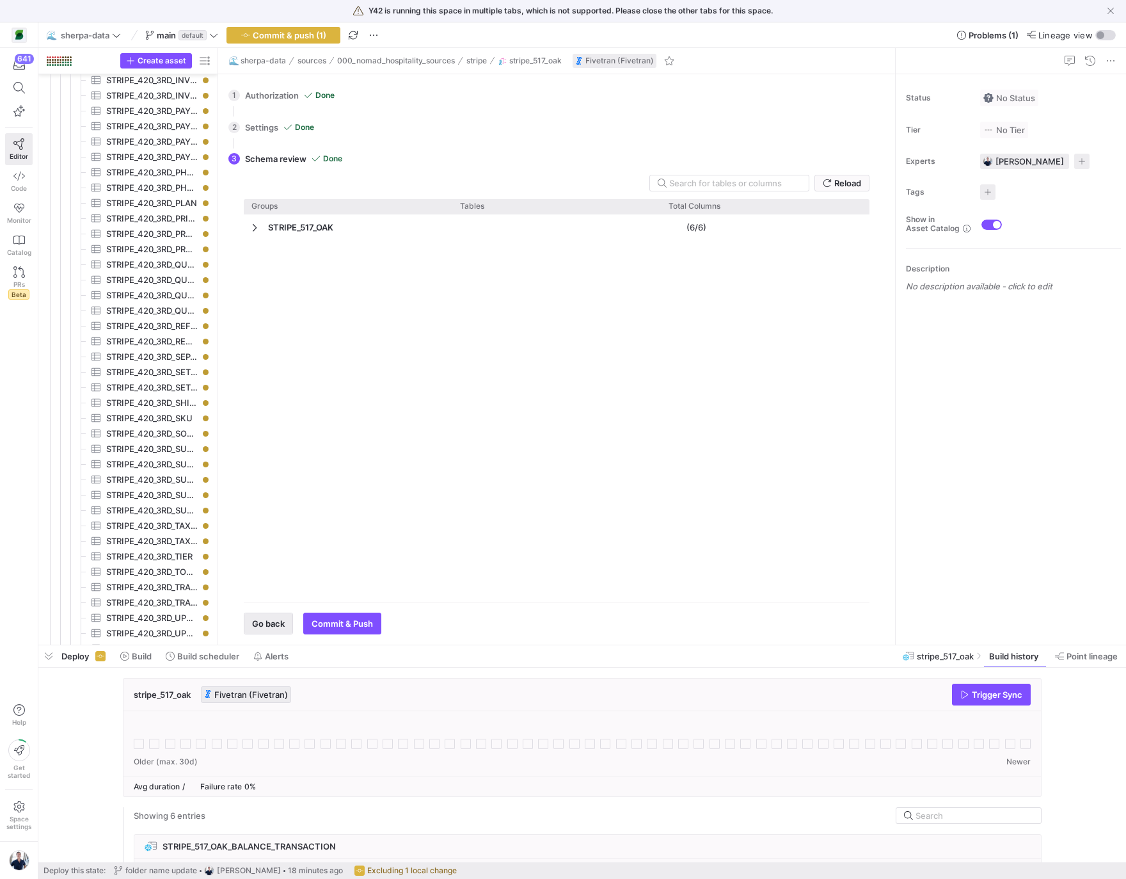
click at [266, 616] on span "button" at bounding box center [268, 623] width 48 height 20
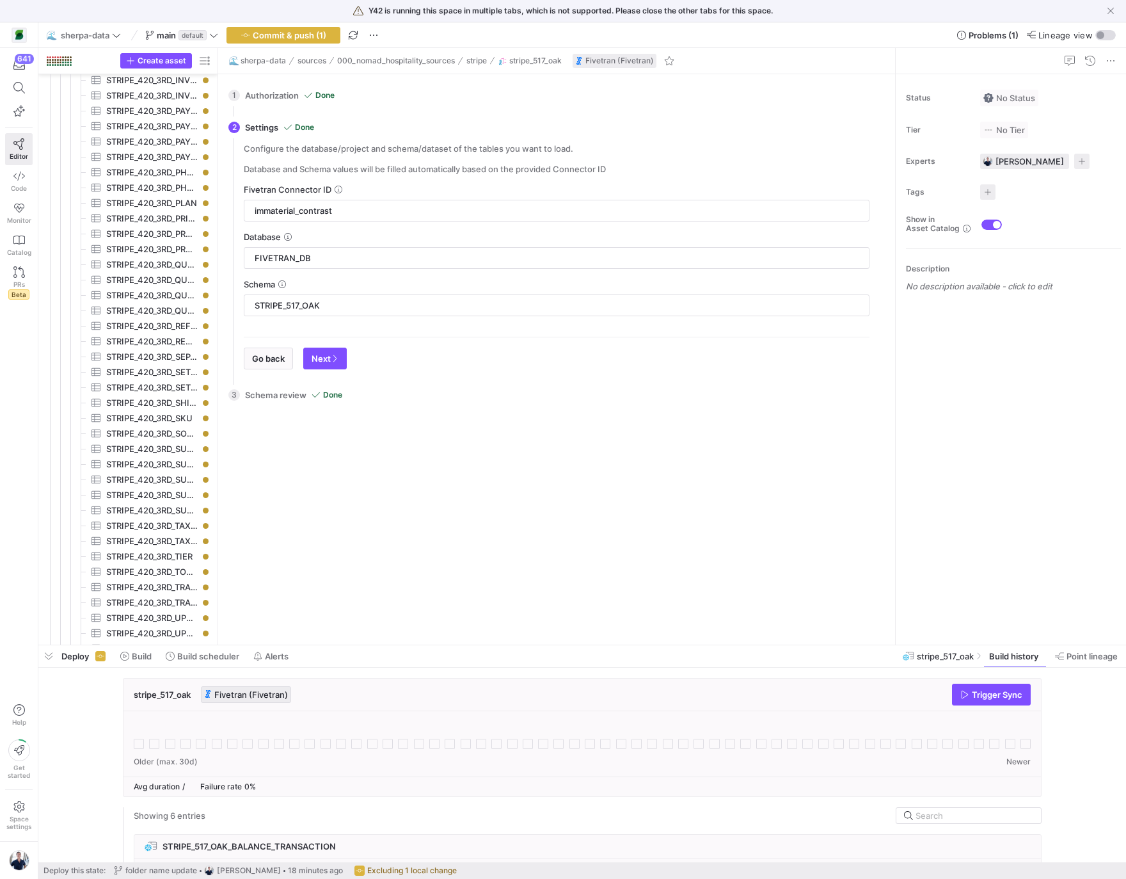
click at [266, 616] on div "Reload Groups Tables Drag here to set column labels Groups Tables" at bounding box center [557, 522] width 646 height 224
click at [279, 360] on span "Go back" at bounding box center [268, 358] width 33 height 10
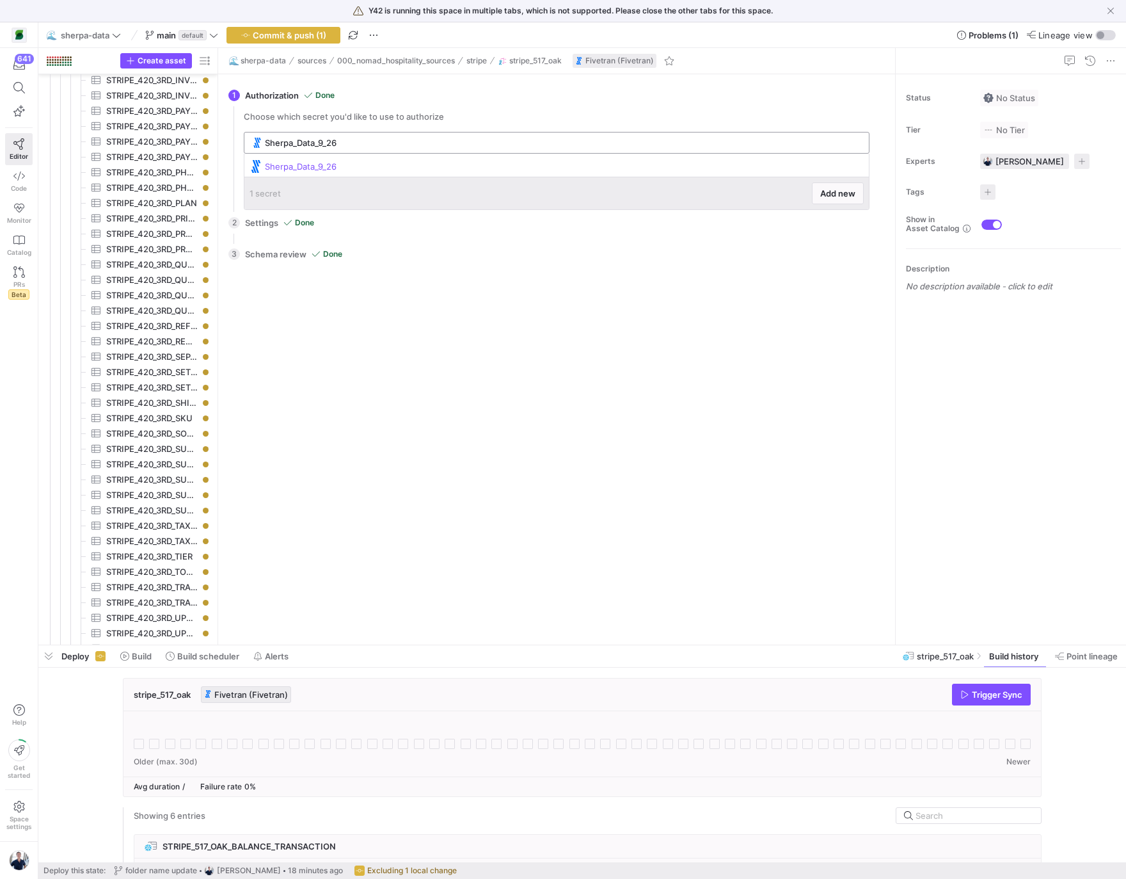
click at [355, 145] on input "Sherpa_Data_9_26" at bounding box center [563, 143] width 597 height 10
click at [358, 143] on input "Sherpa_Data_9_26" at bounding box center [563, 143] width 597 height 10
click at [408, 93] on div "1 Authorization Done Choose which secret you'd like to use to authorize Sherpa_…" at bounding box center [554, 142] width 652 height 127
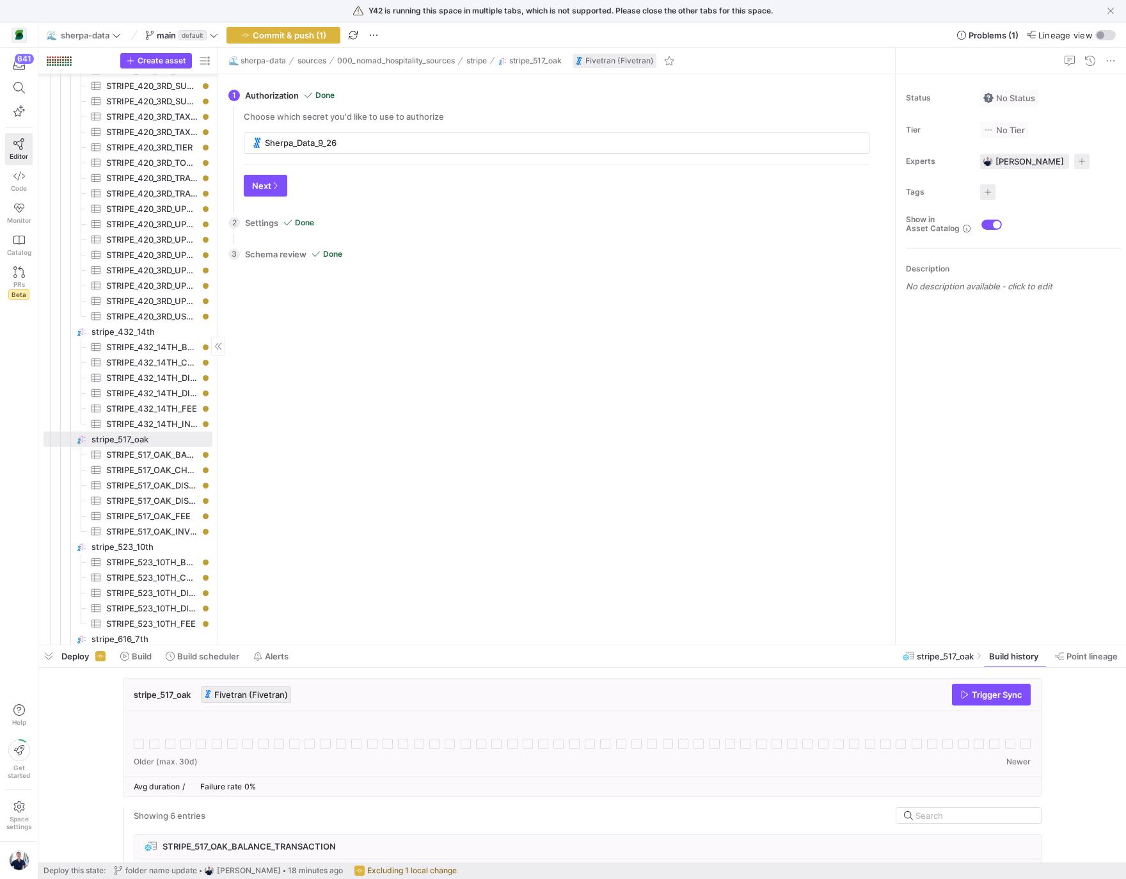
click at [366, 474] on div "Reload Groups Tables Drag here to set column labels Groups Tables" at bounding box center [557, 452] width 646 height 364
